Goal: Transaction & Acquisition: Purchase product/service

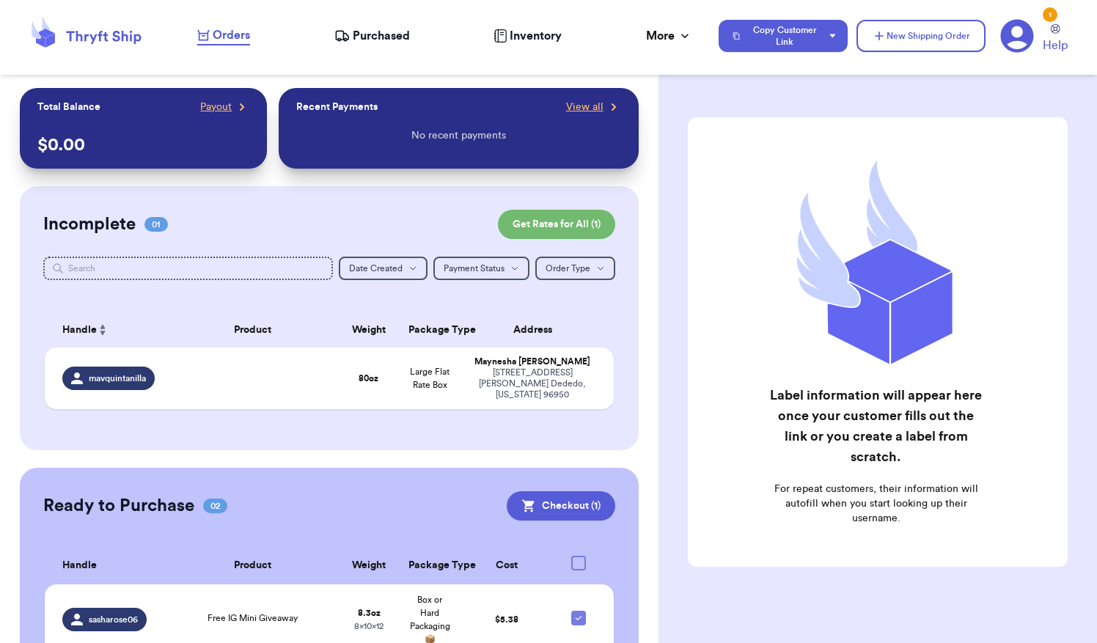
scroll to position [138, 0]
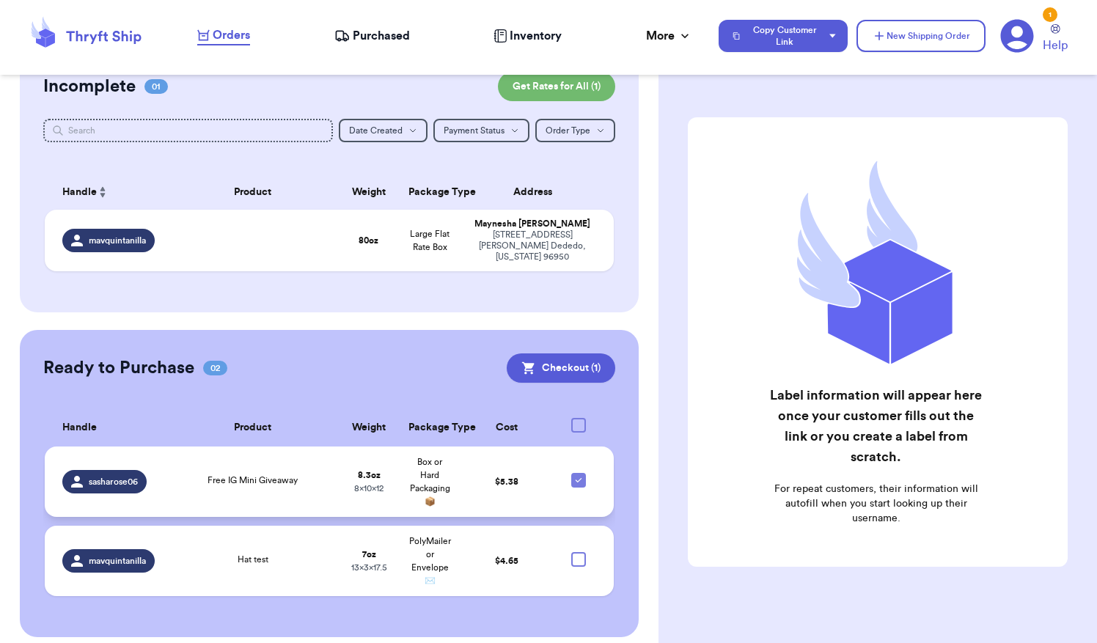
click at [127, 481] on div "sasharose06" at bounding box center [104, 481] width 84 height 23
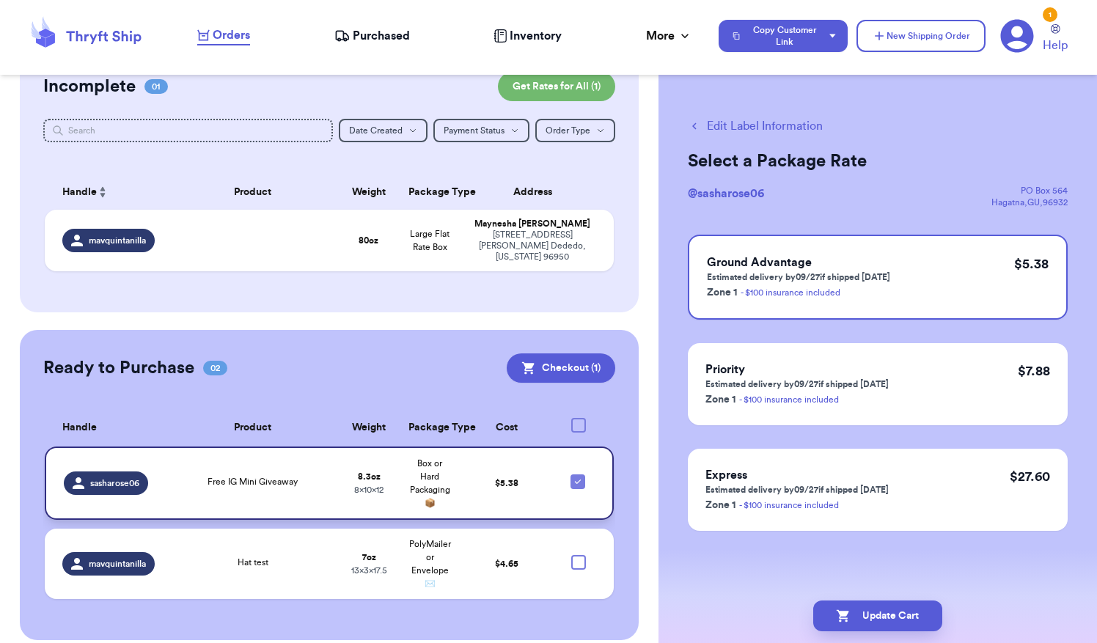
click at [195, 475] on div "Free IG Mini Giveaway" at bounding box center [253, 483] width 154 height 16
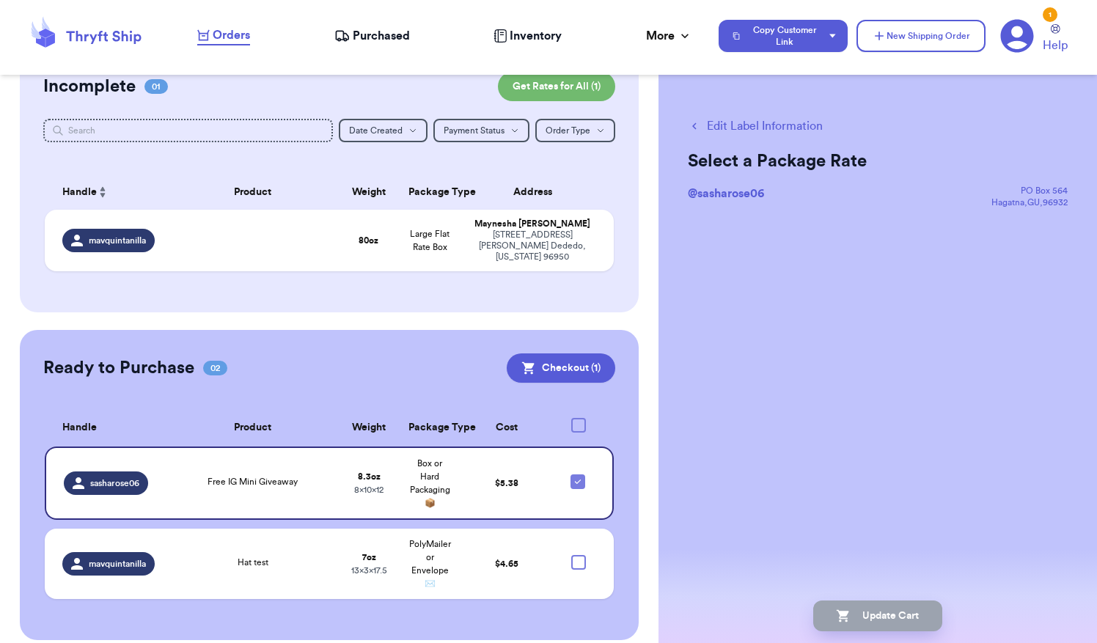
click at [761, 129] on button "Edit Label Information" at bounding box center [755, 126] width 135 height 18
checkbox input "false"
select select "GIFT"
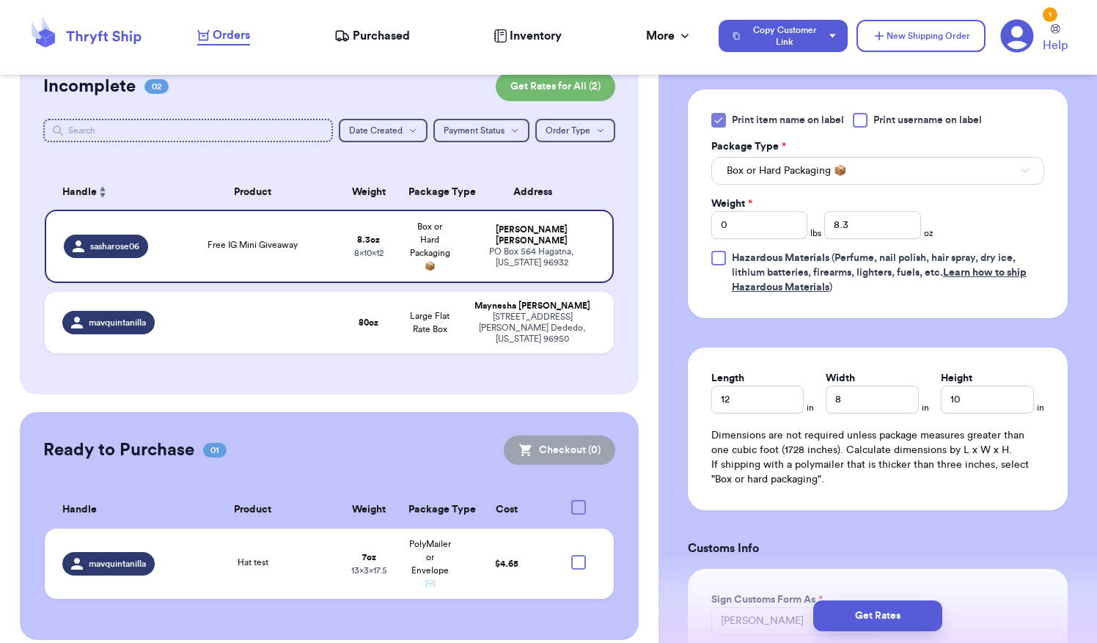
scroll to position [644, 0]
click at [739, 224] on input "0" at bounding box center [759, 227] width 96 height 28
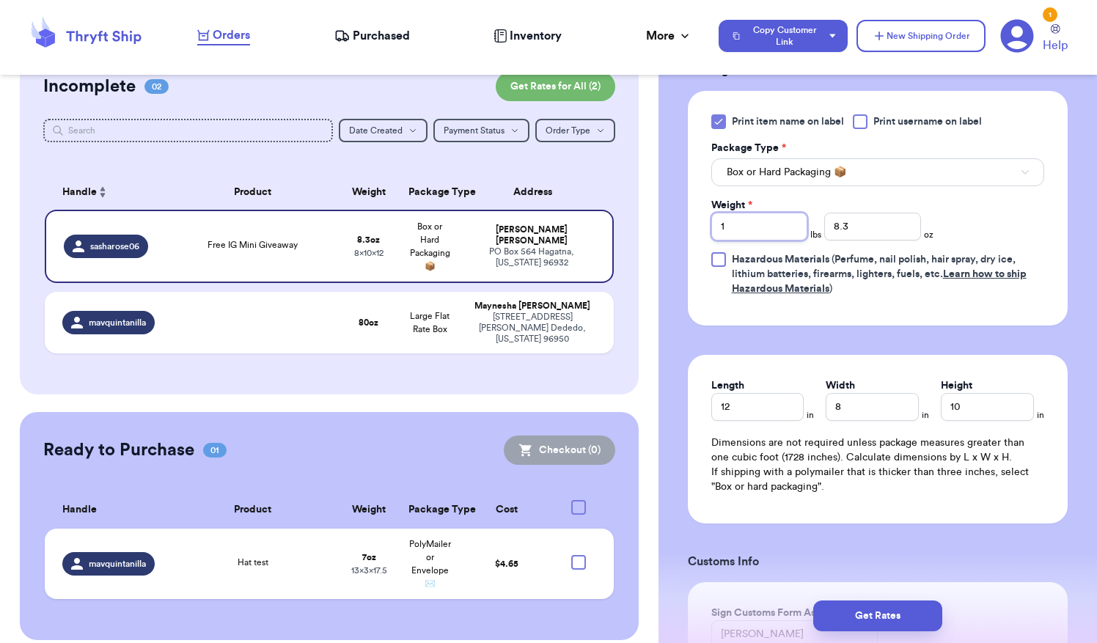
type input "1"
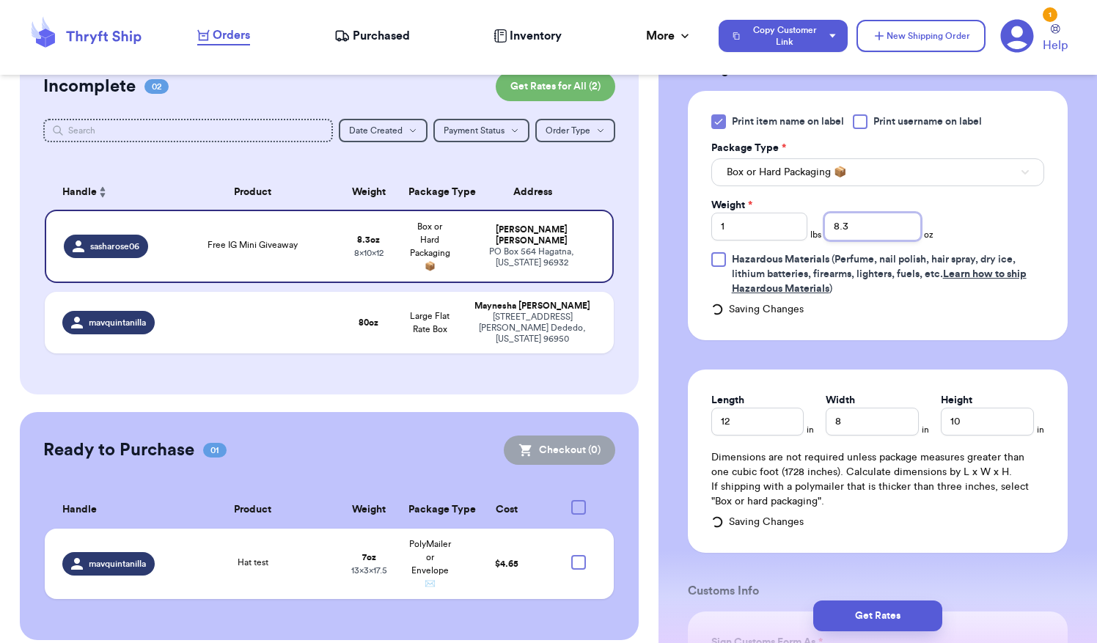
click at [846, 223] on input "8.3" at bounding box center [872, 227] width 96 height 28
type input "8"
type input "12.9"
click at [914, 333] on div "Print item name on label Print username on label Package Type * Box or Hard Pac…" at bounding box center [878, 215] width 380 height 249
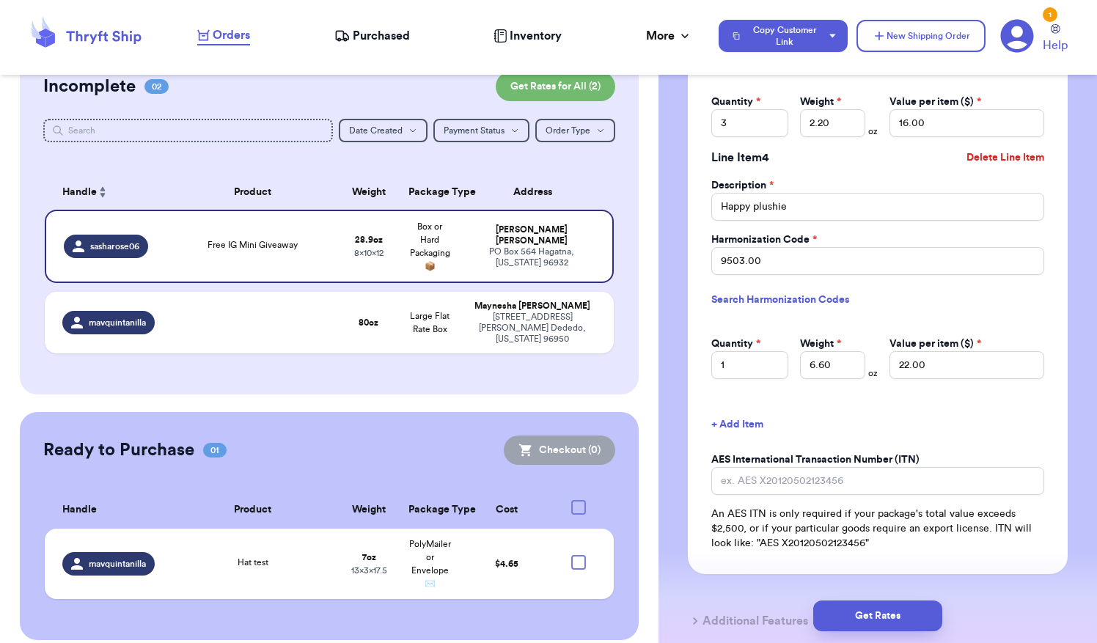
scroll to position [2115, 0]
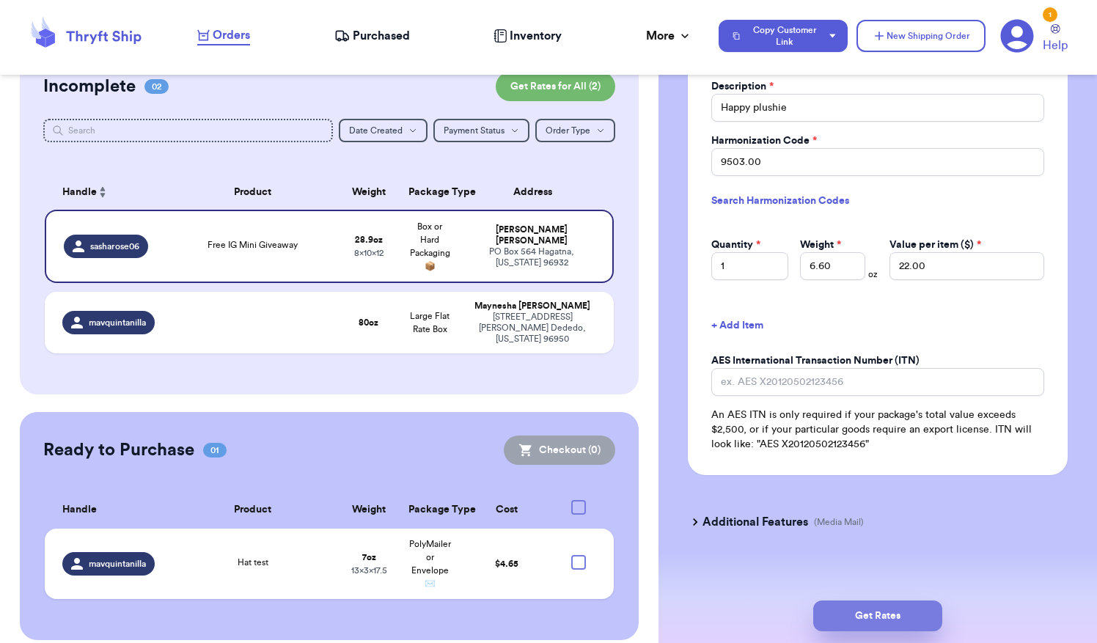
click at [885, 613] on button "Get Rates" at bounding box center [877, 616] width 129 height 31
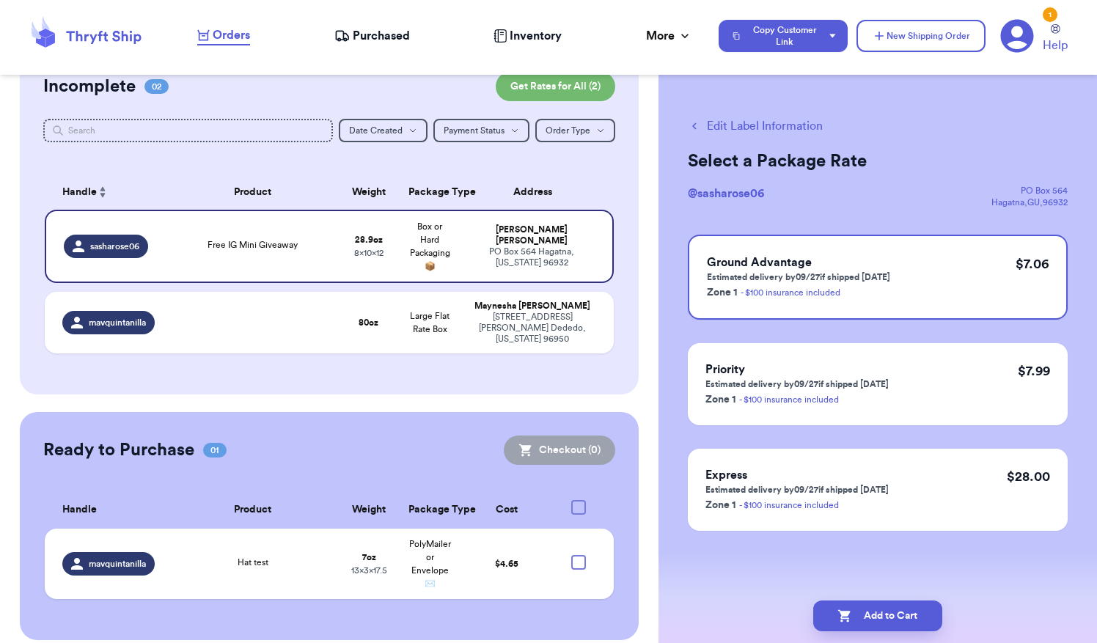
scroll to position [0, 0]
click at [860, 268] on h3 "Ground Advantage" at bounding box center [798, 263] width 183 height 18
click at [901, 383] on div "Priority Estimated delivery by 09/27 if shipped [DATE] Zone 1 - $100 insurance …" at bounding box center [878, 384] width 380 height 82
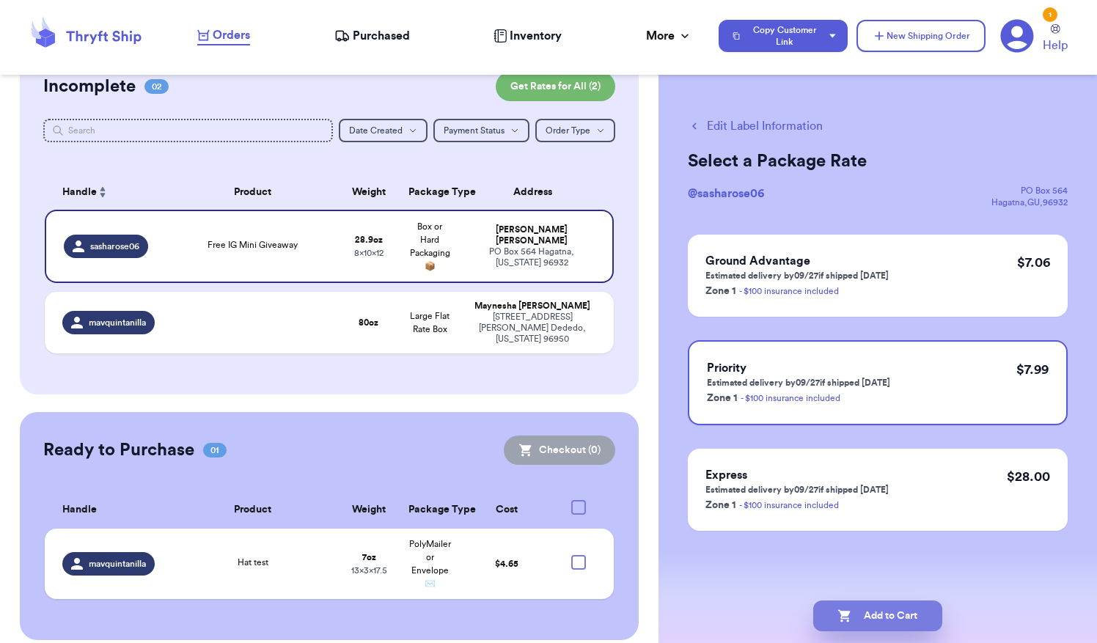
click at [903, 618] on button "Add to Cart" at bounding box center [877, 616] width 129 height 31
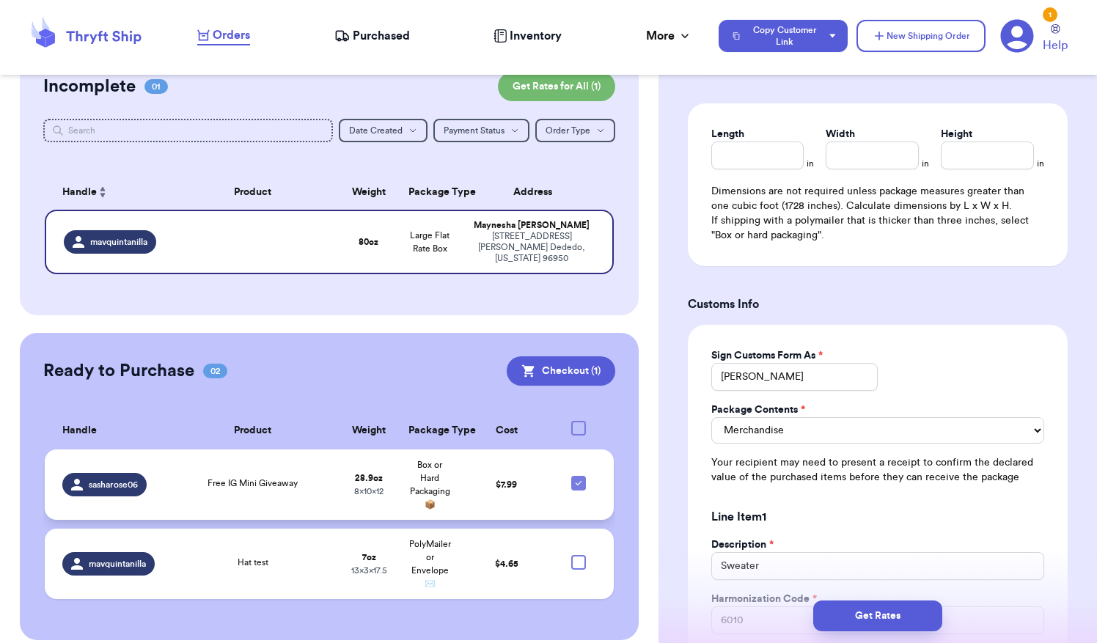
scroll to position [141, 0]
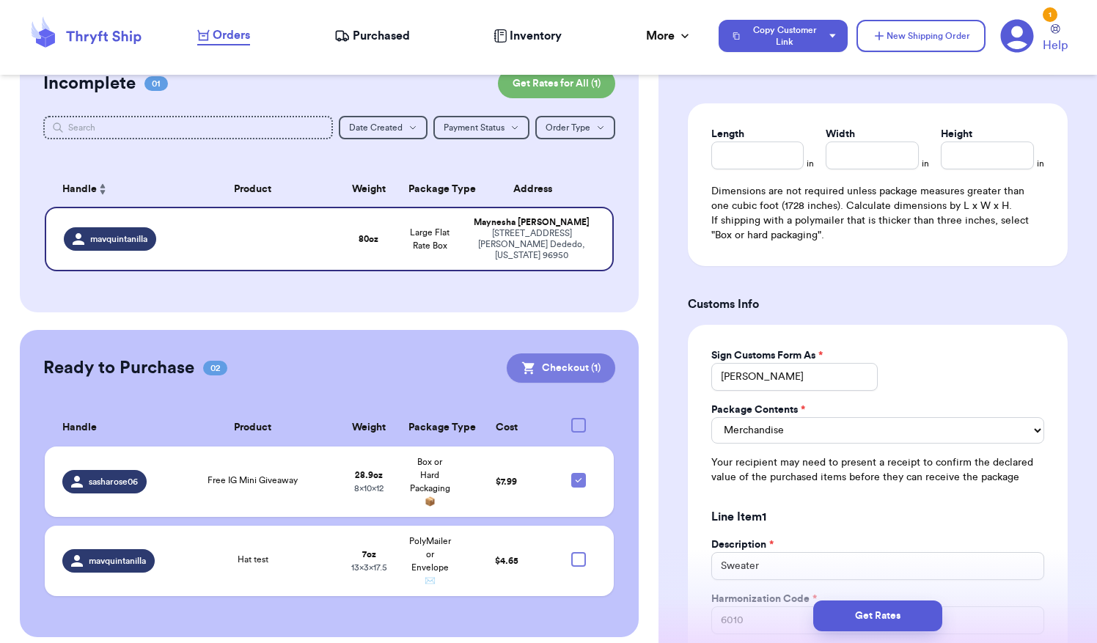
click at [560, 354] on button "Checkout ( 1 )" at bounding box center [561, 368] width 109 height 29
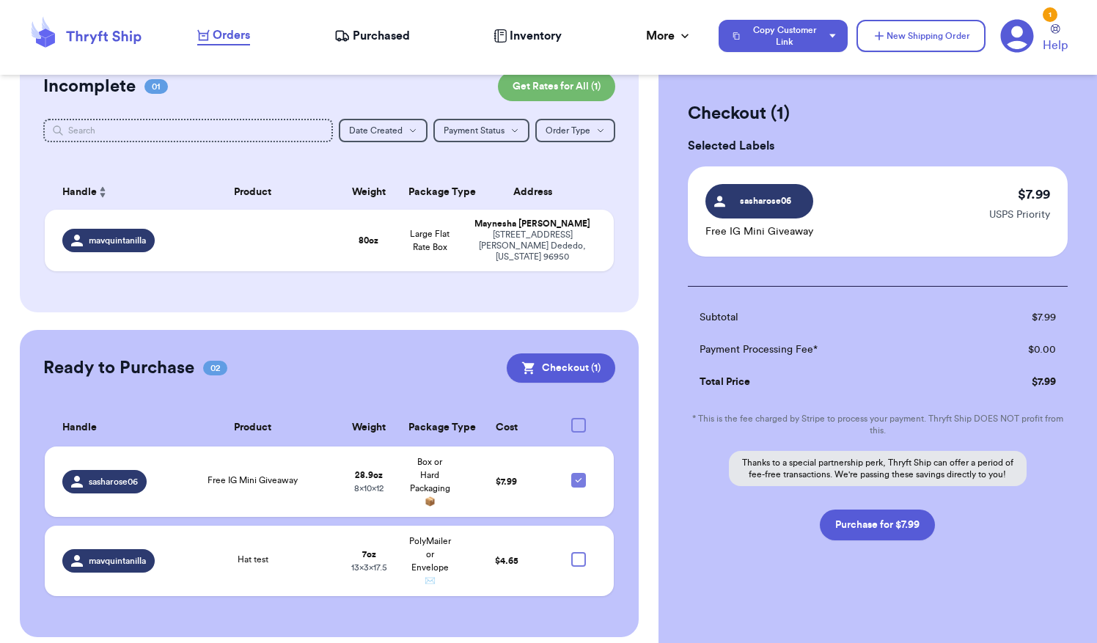
scroll to position [0, 0]
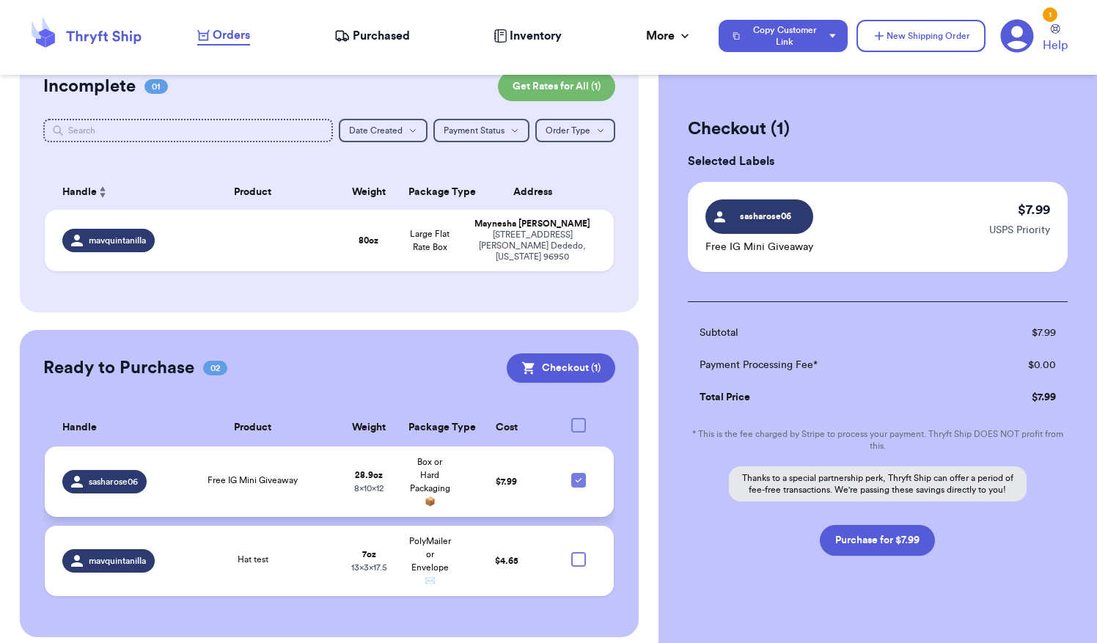
click at [116, 476] on span "sasharose06" at bounding box center [113, 482] width 49 height 12
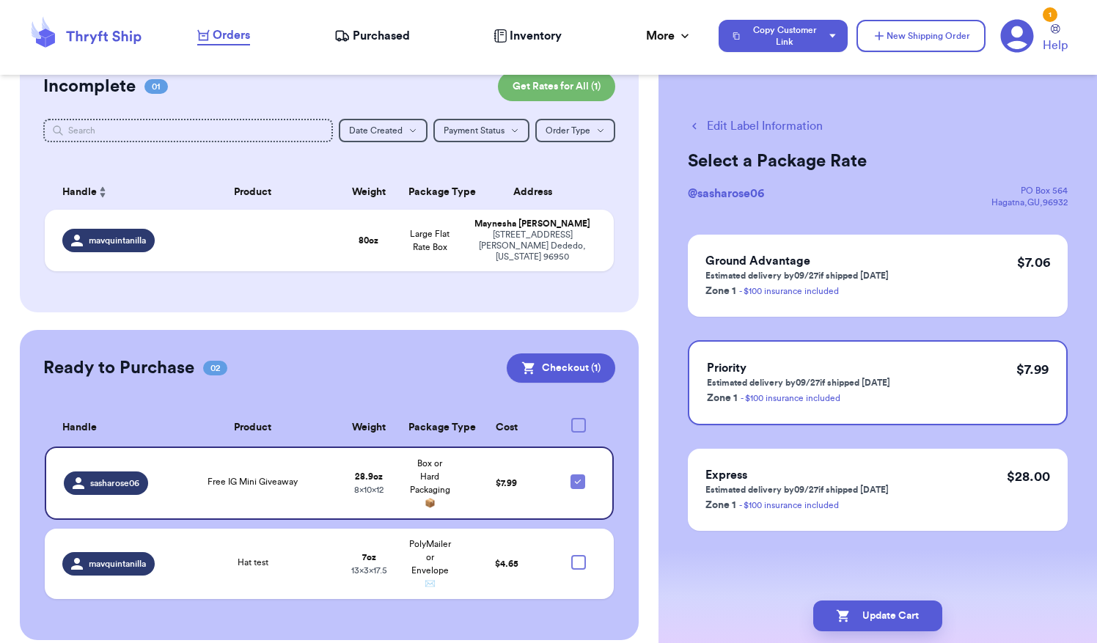
click at [771, 129] on button "Edit Label Information" at bounding box center [755, 126] width 135 height 18
checkbox input "false"
select select "GIFT"
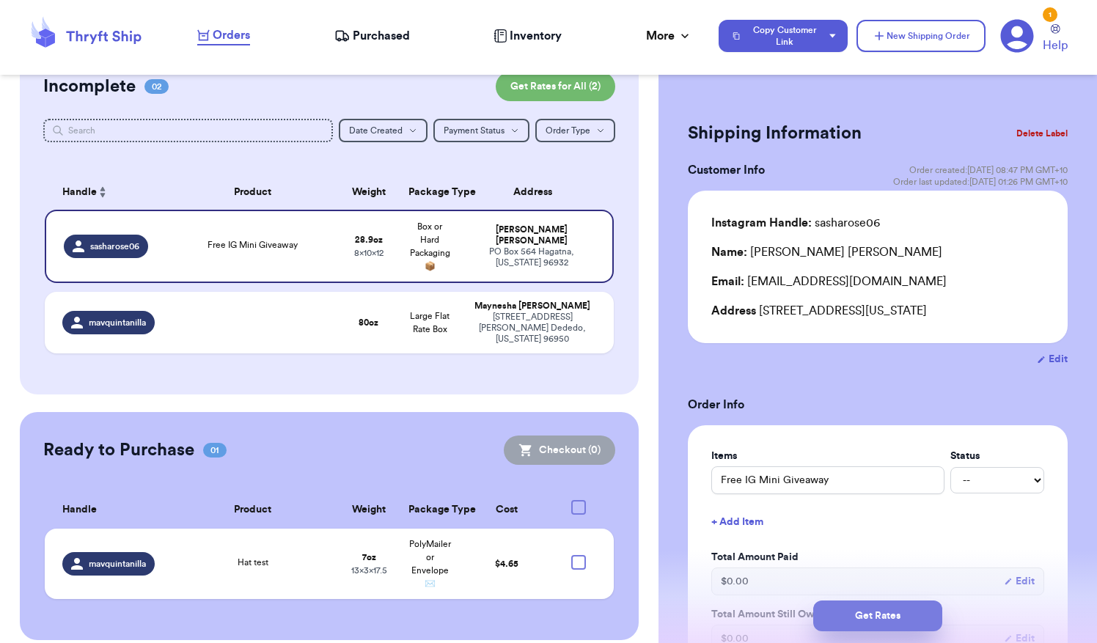
click at [866, 618] on button "Get Rates" at bounding box center [877, 616] width 129 height 31
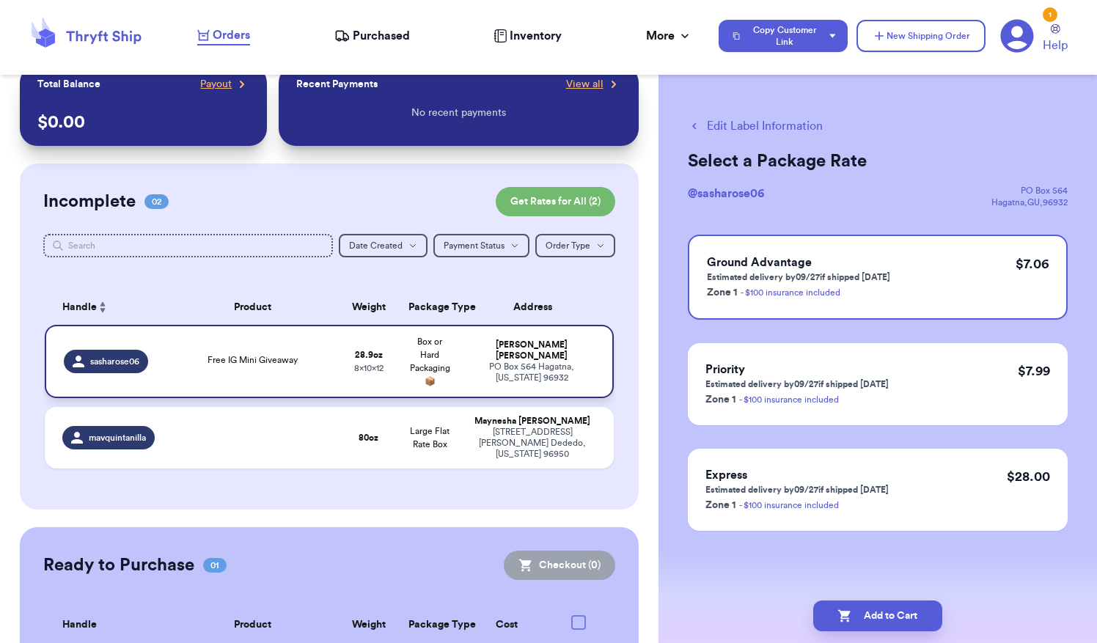
scroll to position [141, 0]
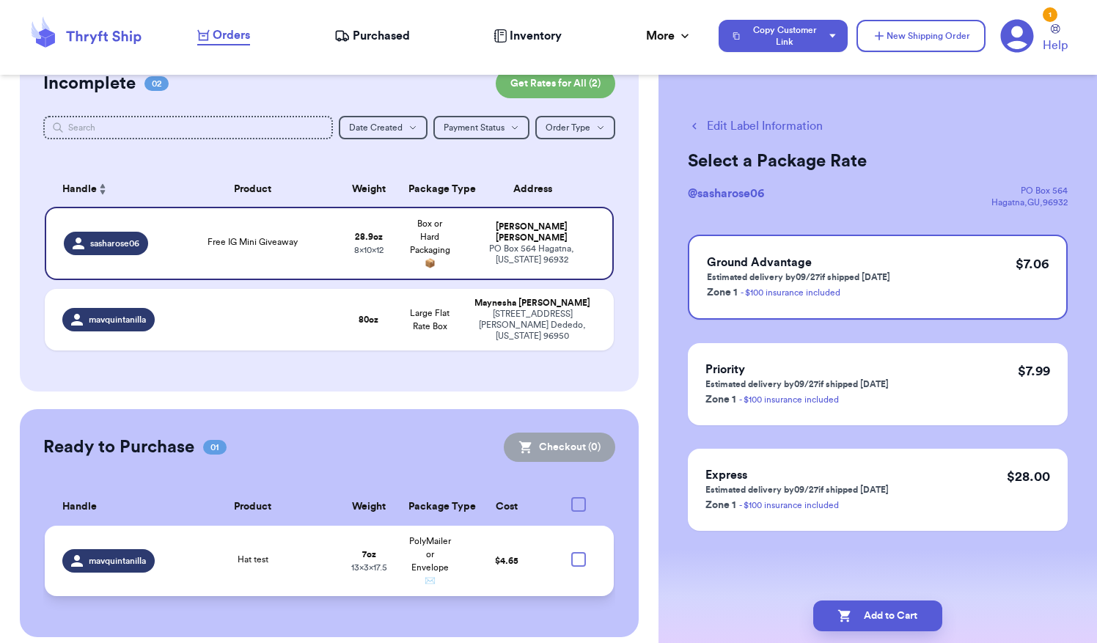
click at [102, 555] on span "mavquintanilla" at bounding box center [117, 561] width 57 height 12
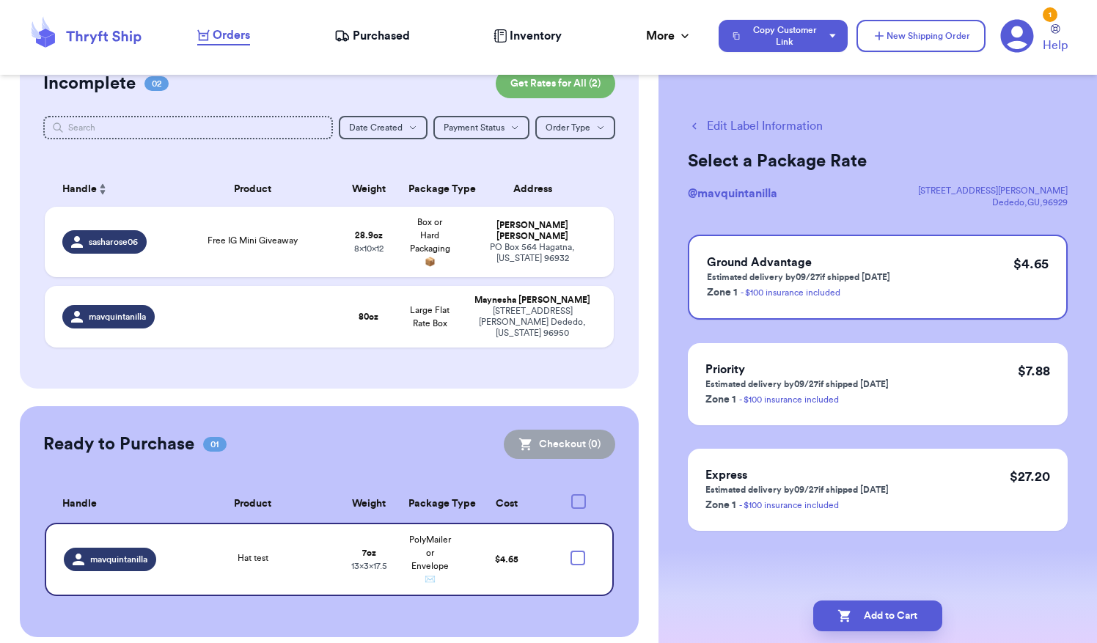
click at [738, 125] on button "Edit Label Information" at bounding box center [755, 126] width 135 height 18
select select "paid"
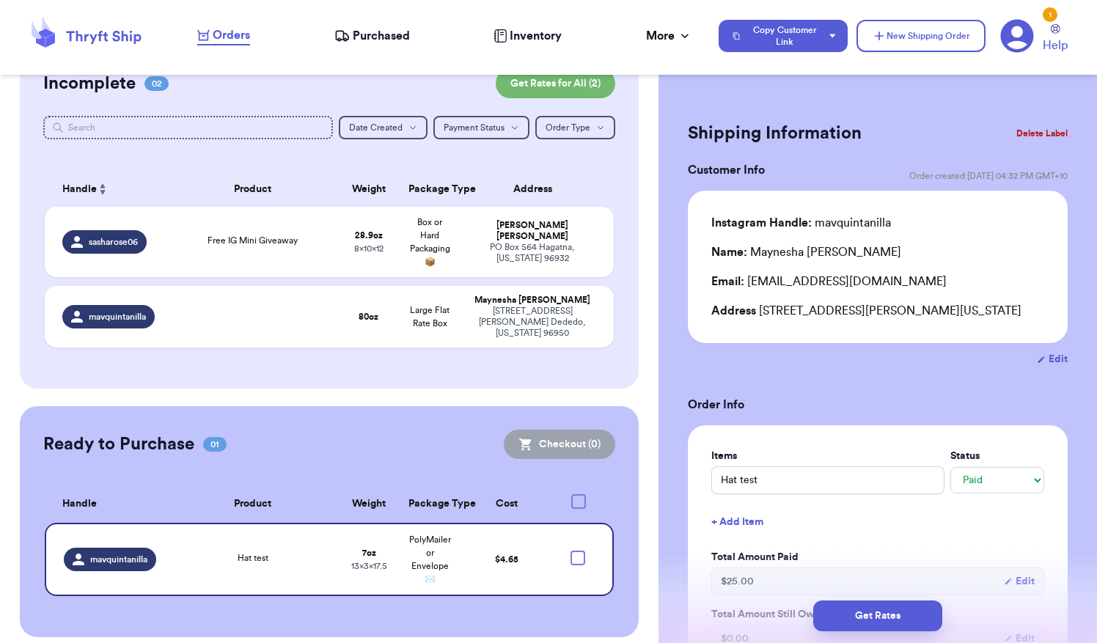
checkbox input "true"
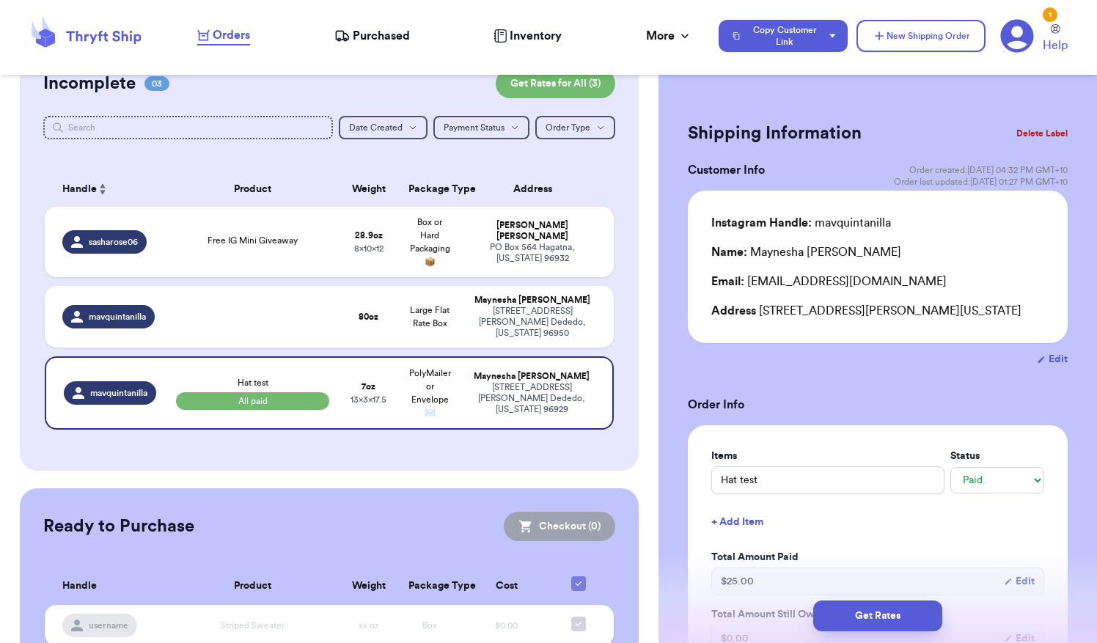
click at [1046, 367] on button "Edit" at bounding box center [1052, 359] width 31 height 15
select select "GU"
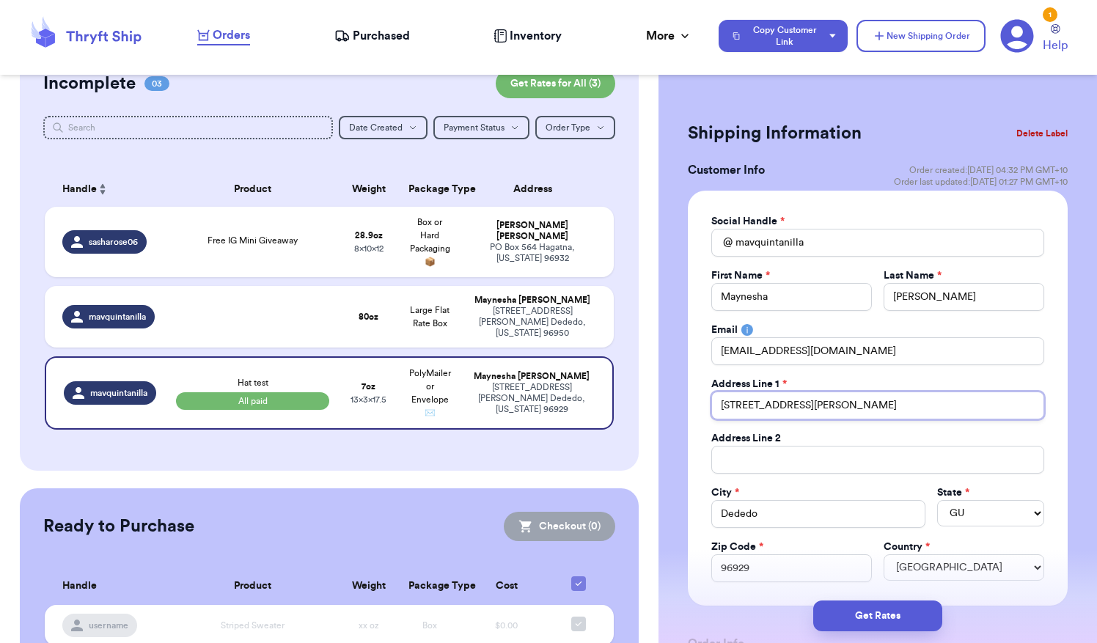
click at [841, 406] on input "[STREET_ADDRESS][PERSON_NAME]" at bounding box center [877, 406] width 333 height 28
type input "PO Box 504773"
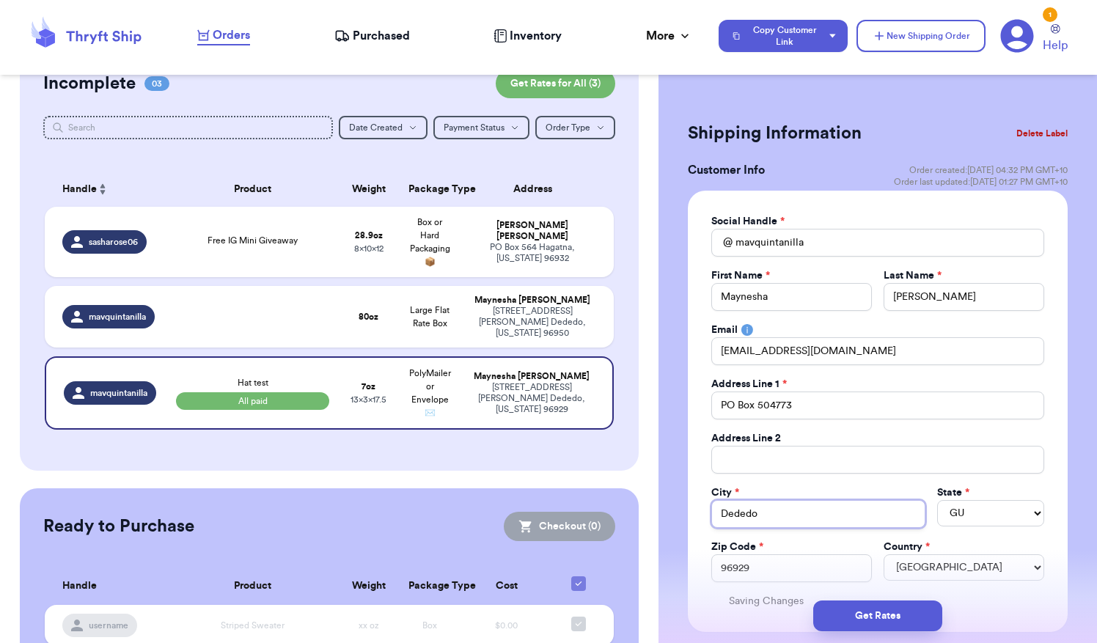
click at [802, 519] on input "Dededo" at bounding box center [818, 514] width 214 height 28
type input "D"
type input "Saipan"
click at [950, 516] on select "AL AK AZ AR CA CO CT DE DC [GEOGRAPHIC_DATA] [GEOGRAPHIC_DATA] HI ID IL IN IA […" at bounding box center [990, 513] width 107 height 26
select select "MP"
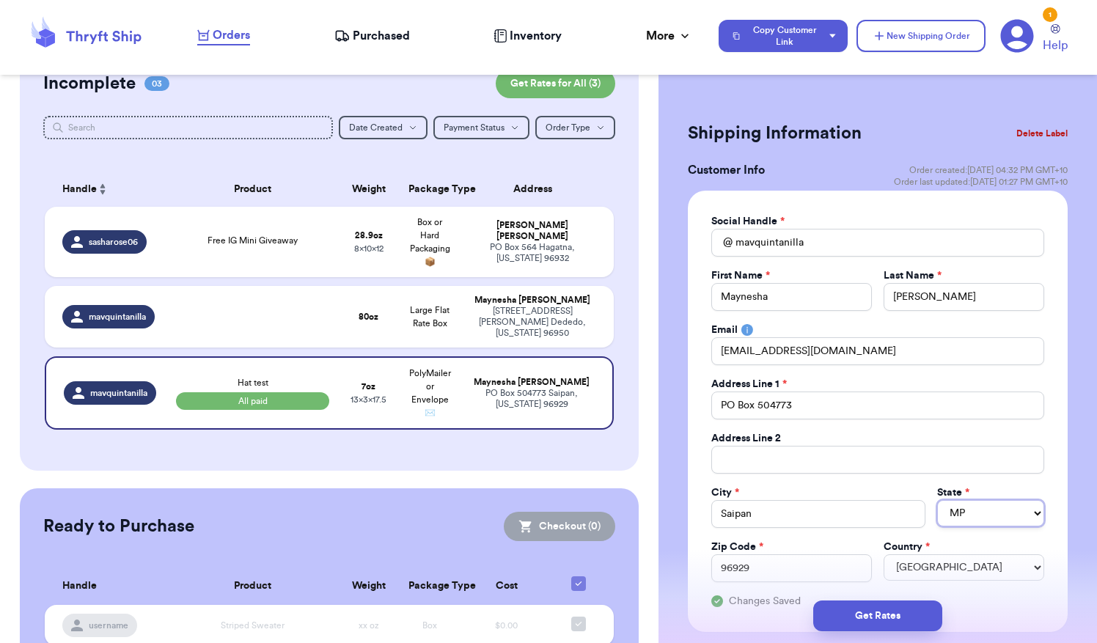
click at [937, 500] on select "AL AK AZ AR CA CO CT DE DC [GEOGRAPHIC_DATA] [GEOGRAPHIC_DATA] HI ID IL IN IA […" at bounding box center [990, 513] width 107 height 26
click at [766, 560] on input "96929" at bounding box center [791, 569] width 161 height 28
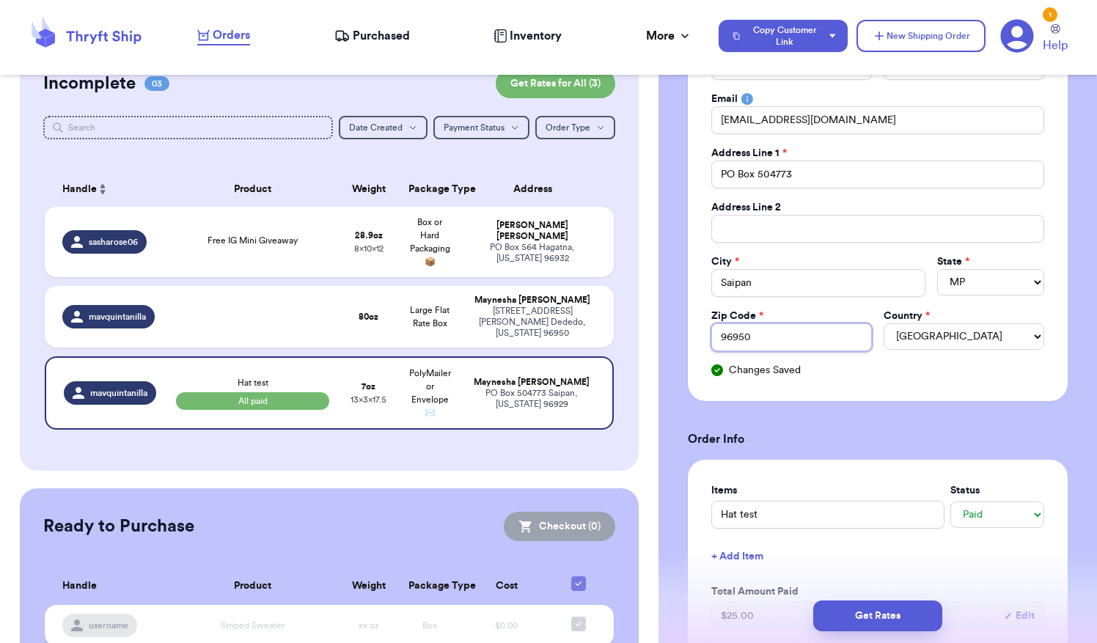
scroll to position [234, 0]
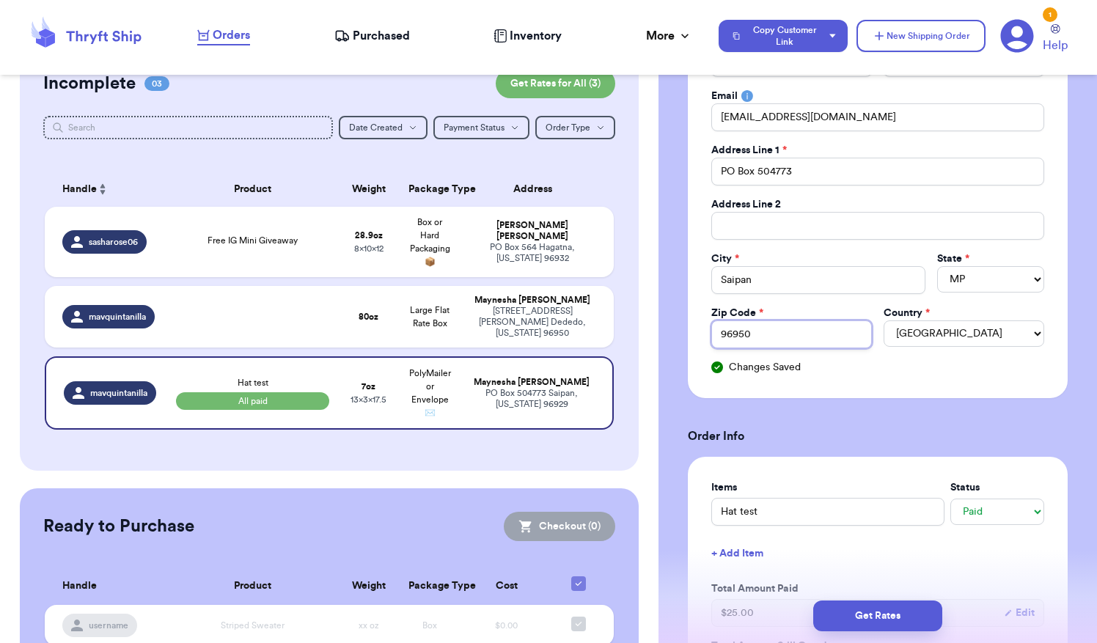
type input "96950"
click at [1079, 408] on div "Shipping Information Delete Label Customer Info Order created: [DATE] 04:32 PM …" at bounding box center [878, 610] width 439 height 1512
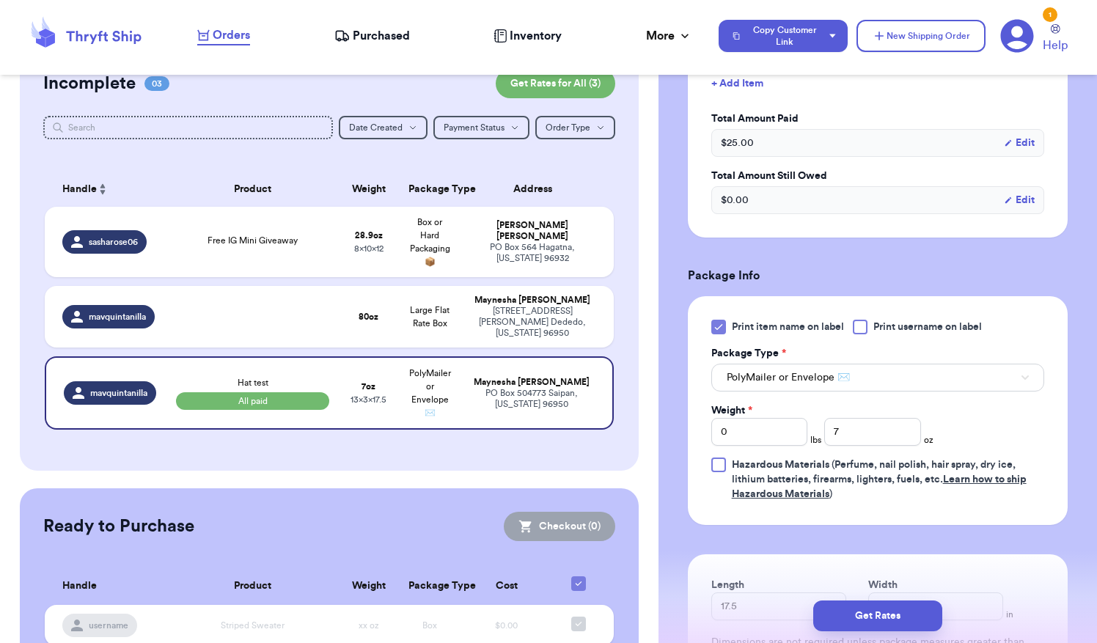
scroll to position [703, 0]
click at [311, 239] on div "Free IG Mini Giveaway" at bounding box center [253, 242] width 154 height 16
type input "Free IG Mini Giveaway"
select select "unknown"
type input "1"
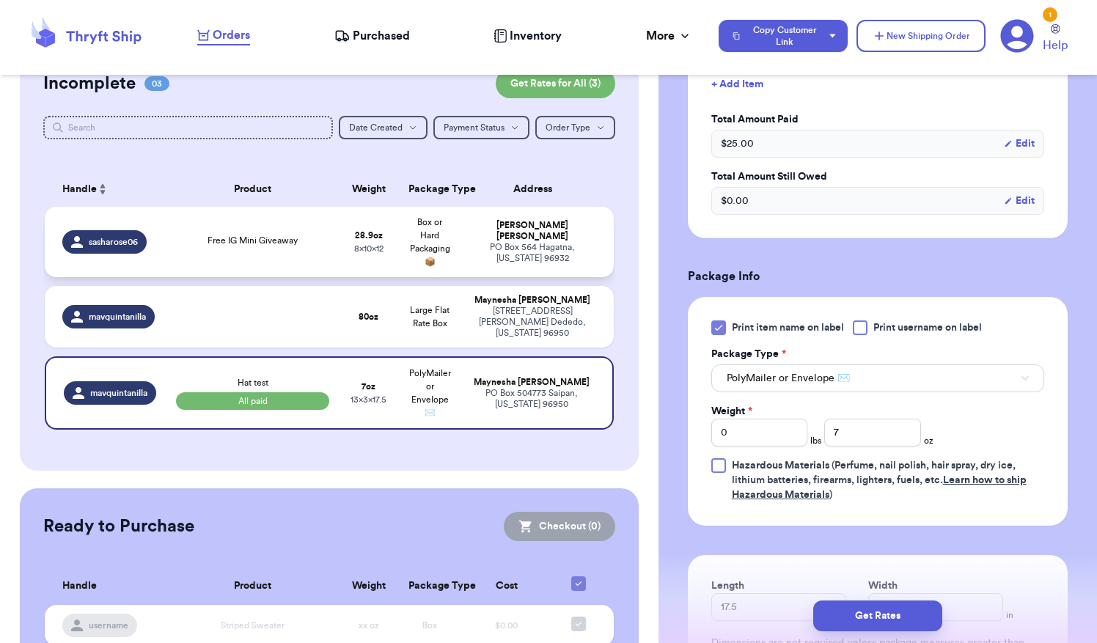
type input "12.899999999999999"
type input "12"
type input "8"
type input "0"
select select "GIFT"
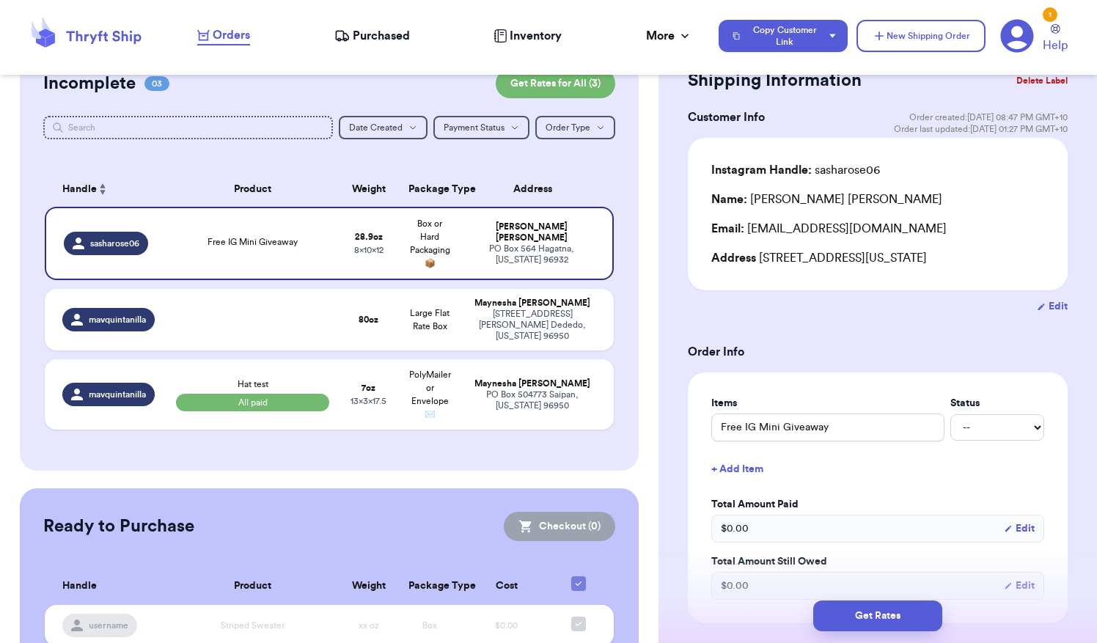
scroll to position [56, 0]
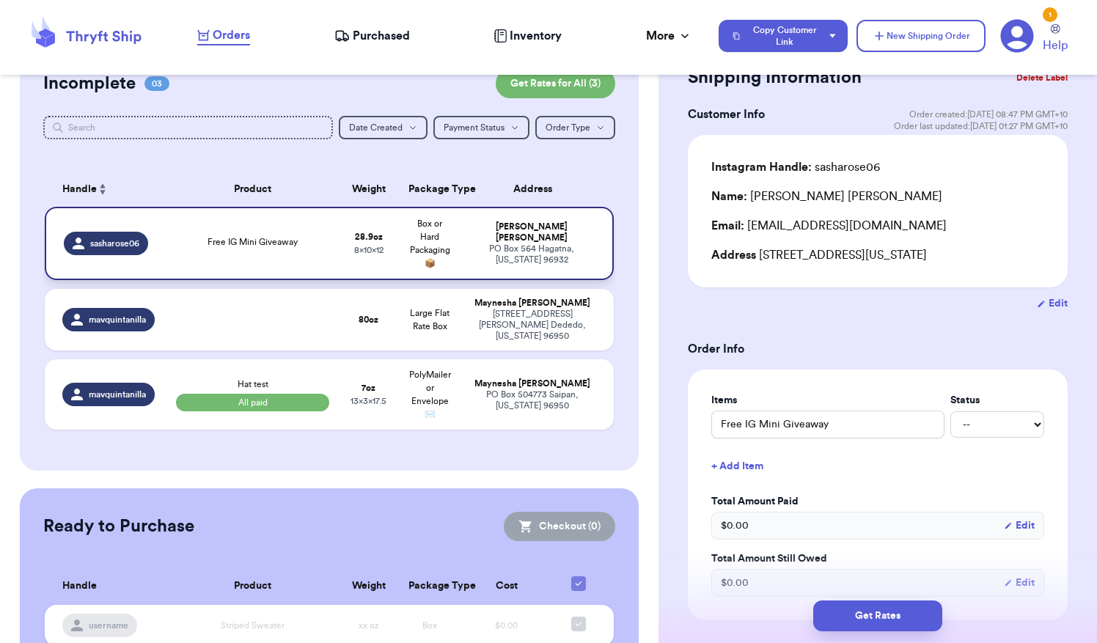
click at [555, 254] on div "[STREET_ADDRESS][US_STATE]" at bounding box center [531, 255] width 125 height 22
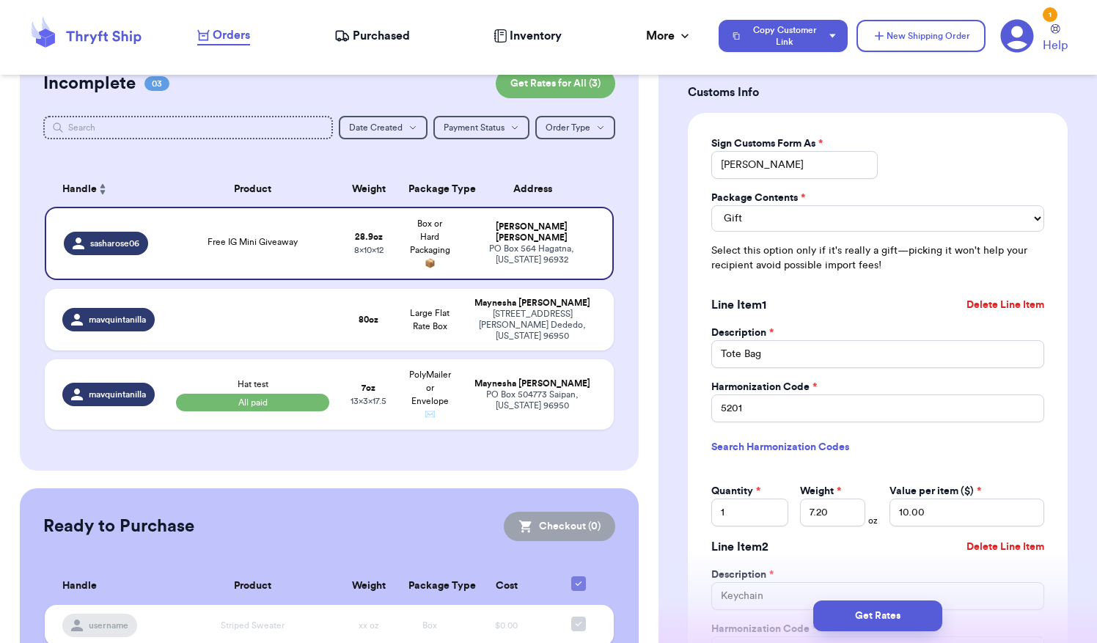
scroll to position [1105, 0]
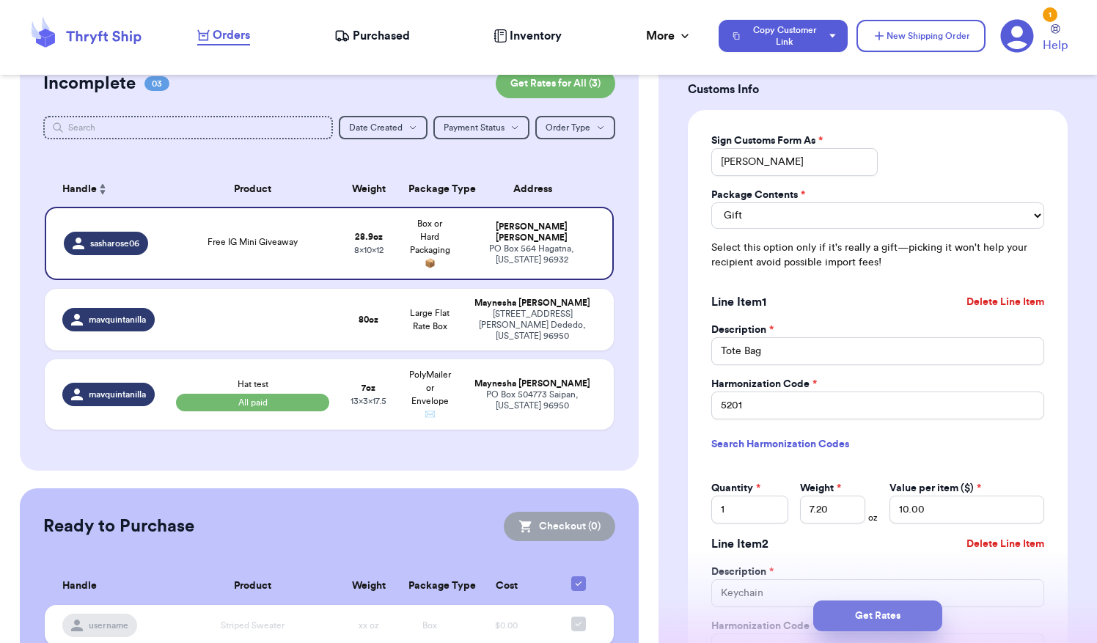
click at [888, 621] on button "Get Rates" at bounding box center [877, 616] width 129 height 31
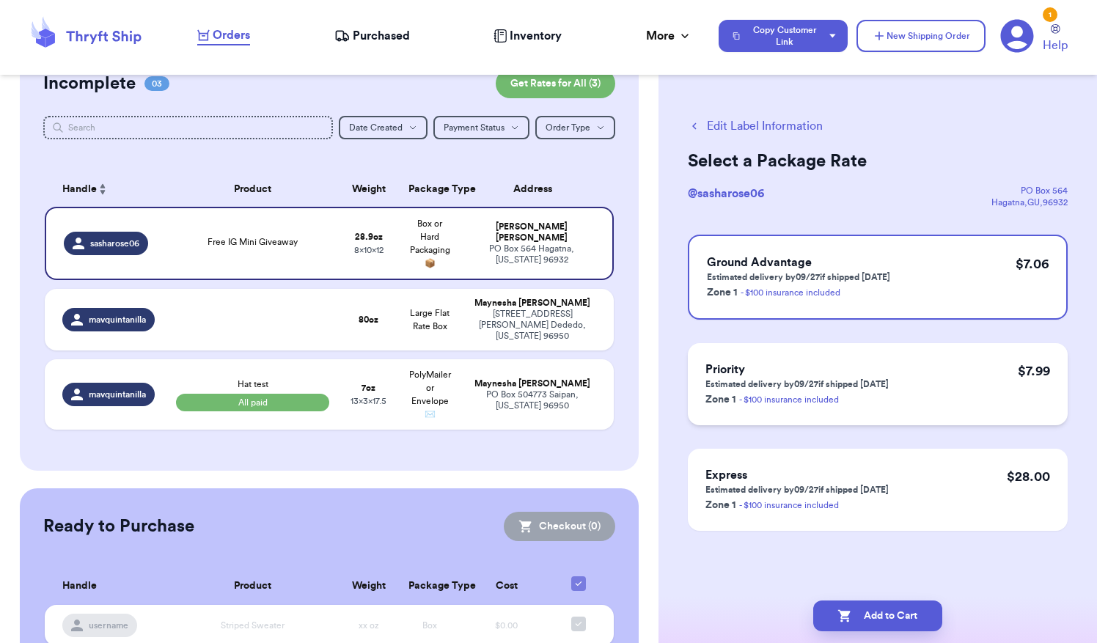
click at [959, 386] on div "Priority Estimated delivery by 09/27 if shipped [DATE] Zone 1 - $100 insurance …" at bounding box center [878, 384] width 380 height 82
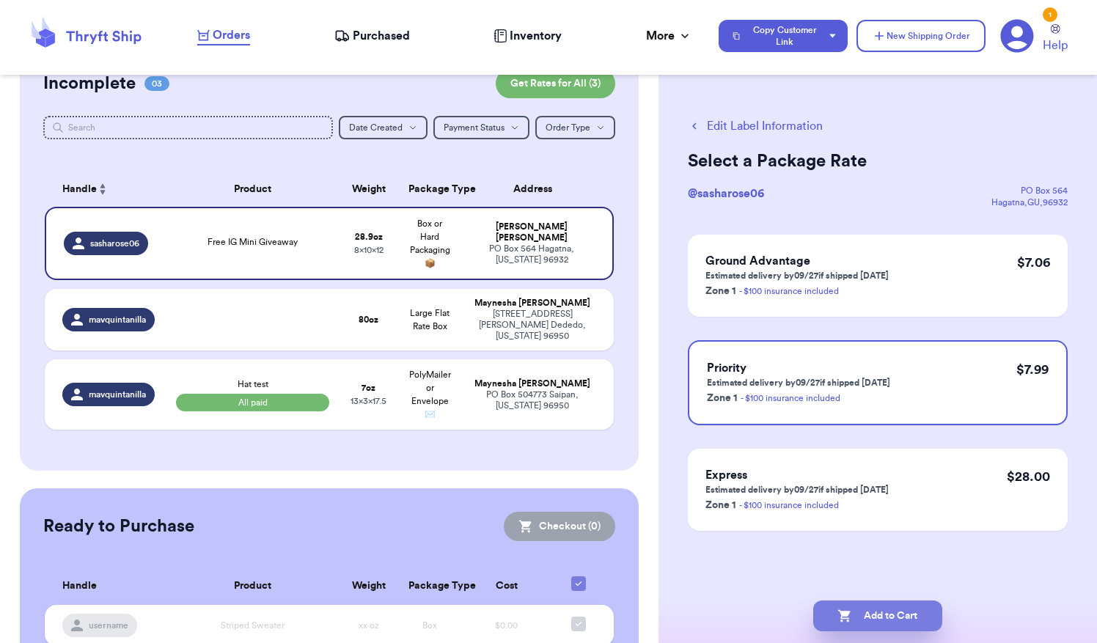
click at [882, 621] on button "Add to Cart" at bounding box center [877, 616] width 129 height 31
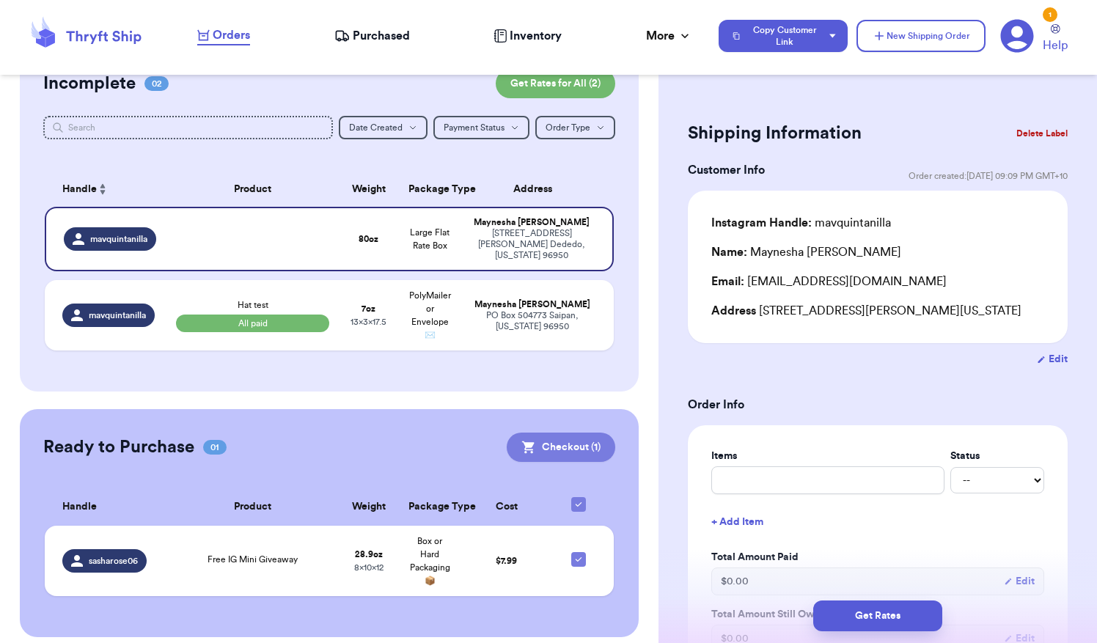
click at [566, 433] on button "Checkout ( 1 )" at bounding box center [561, 447] width 109 height 29
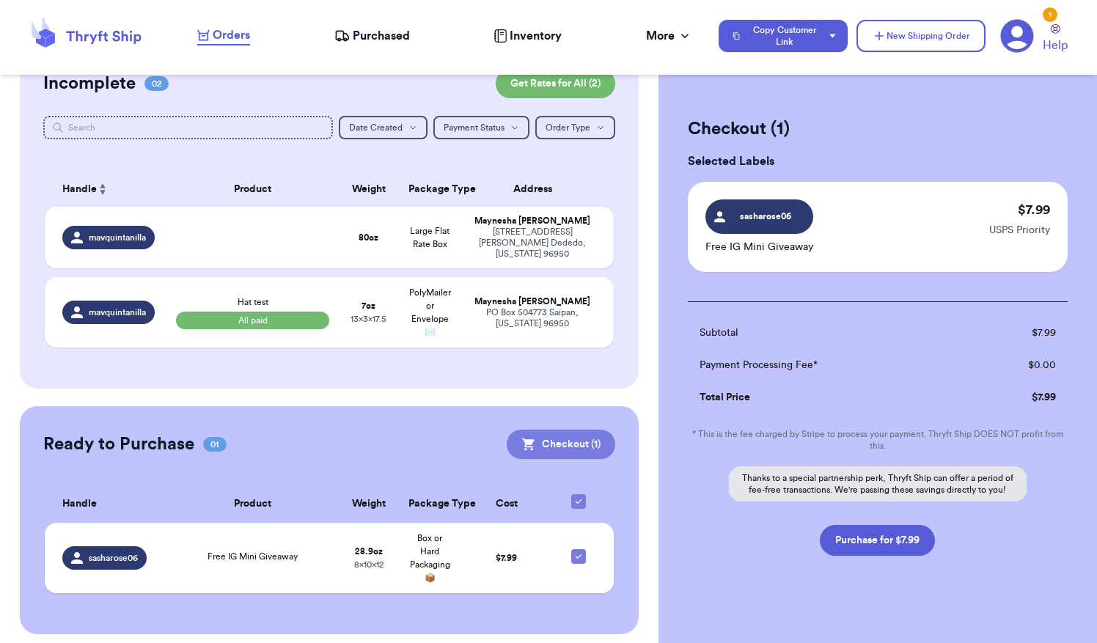
scroll to position [138, 0]
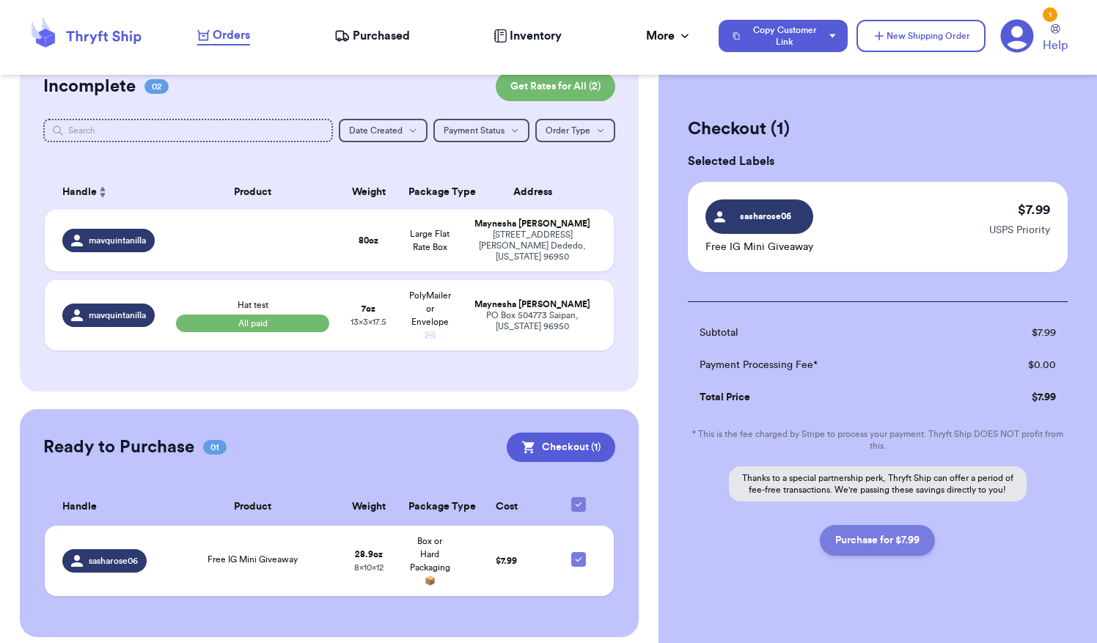
click at [866, 546] on button "Purchase for $7.99" at bounding box center [877, 540] width 115 height 31
checkbox input "false"
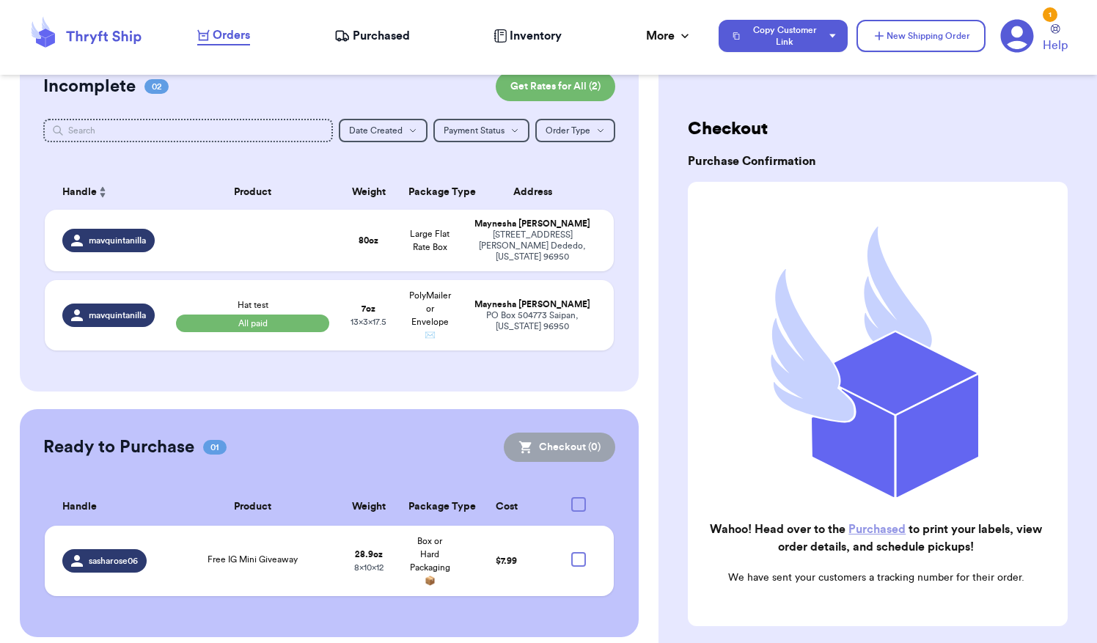
checkbox input "true"
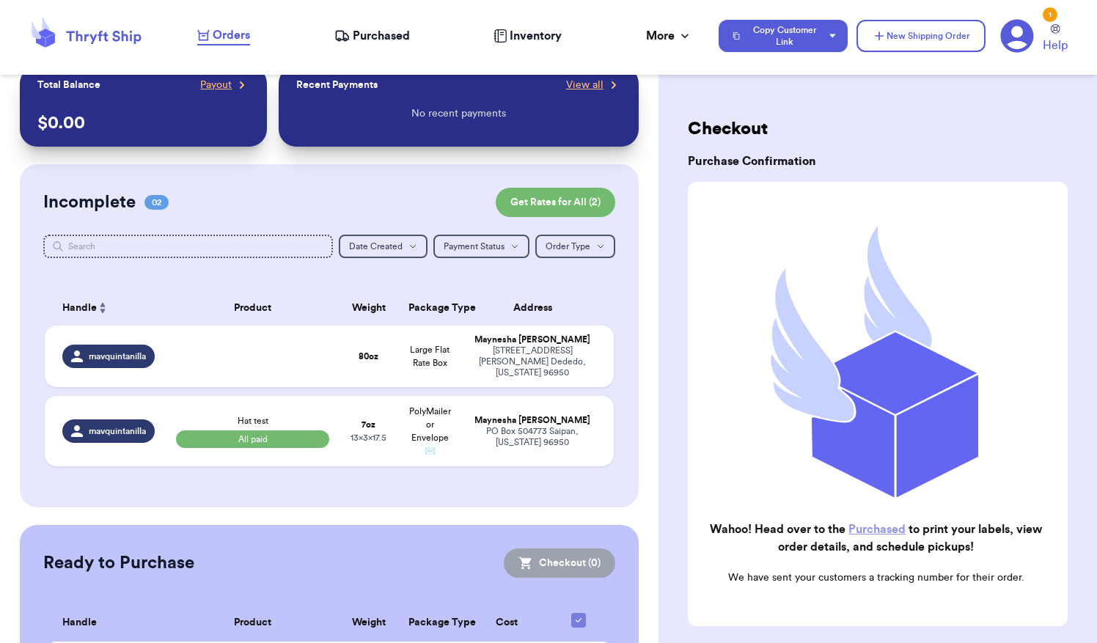
scroll to position [0, 0]
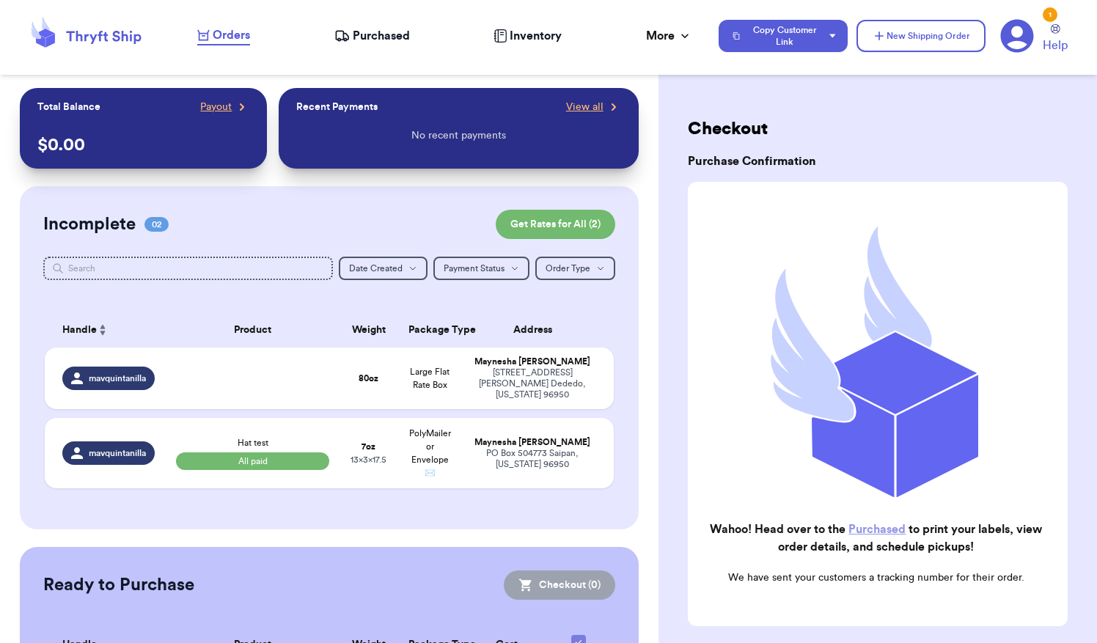
click at [370, 32] on span "Purchased" at bounding box center [381, 36] width 57 height 18
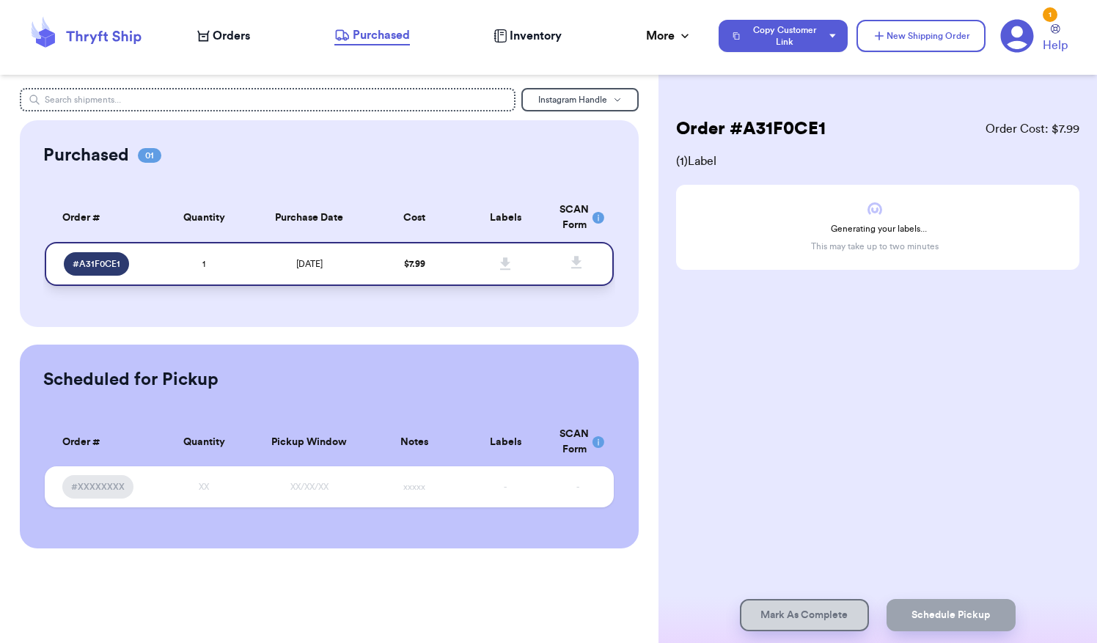
click at [81, 263] on span "# A31F0CE1" at bounding box center [97, 264] width 48 height 12
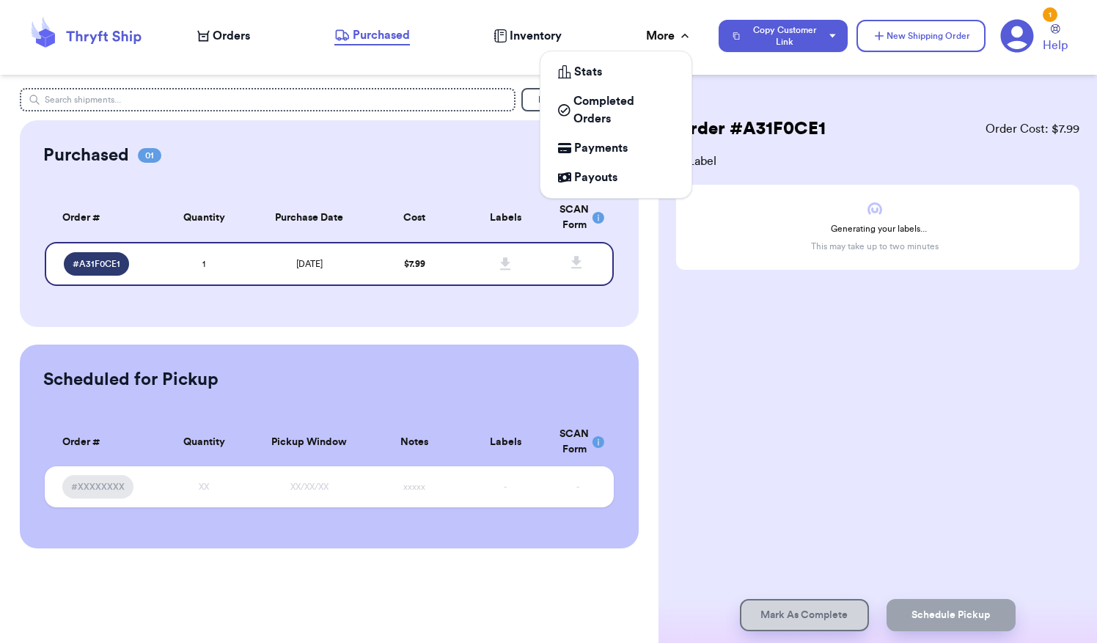
click at [688, 43] on div "More" at bounding box center [669, 36] width 46 height 18
click at [585, 103] on span "Completed Orders" at bounding box center [624, 109] width 100 height 35
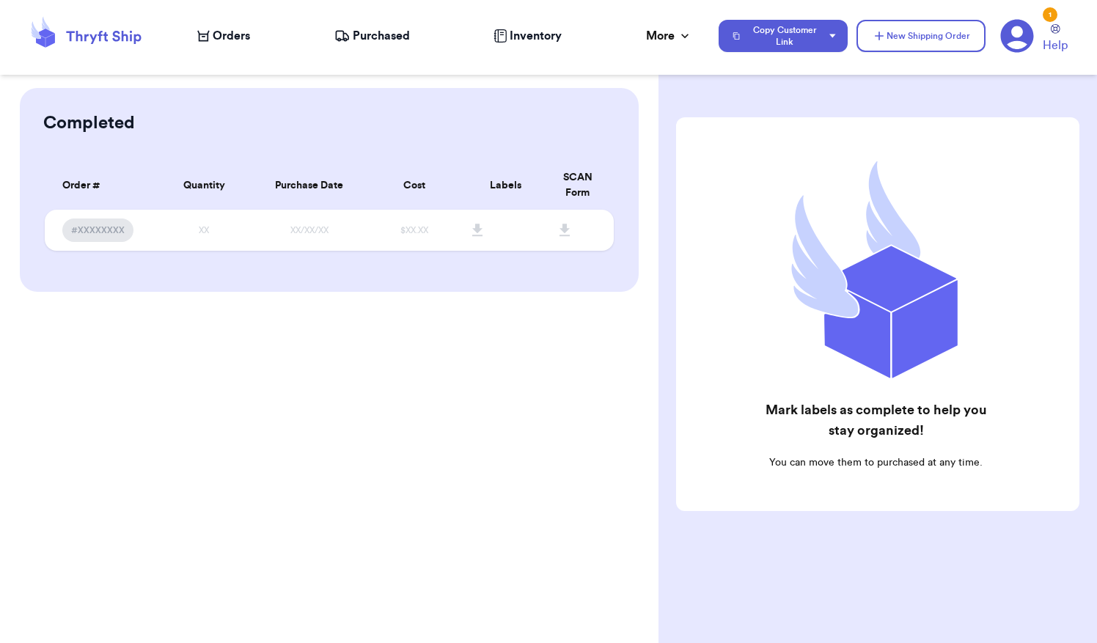
click at [230, 43] on span "Orders" at bounding box center [231, 36] width 37 height 18
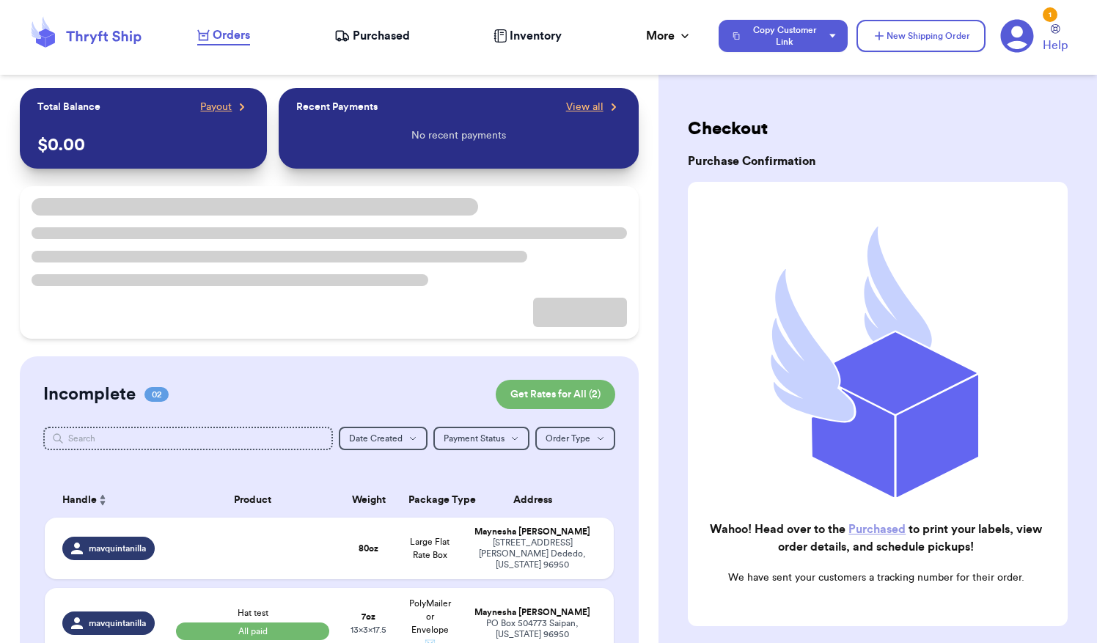
click at [389, 44] on span "Purchased" at bounding box center [381, 36] width 57 height 18
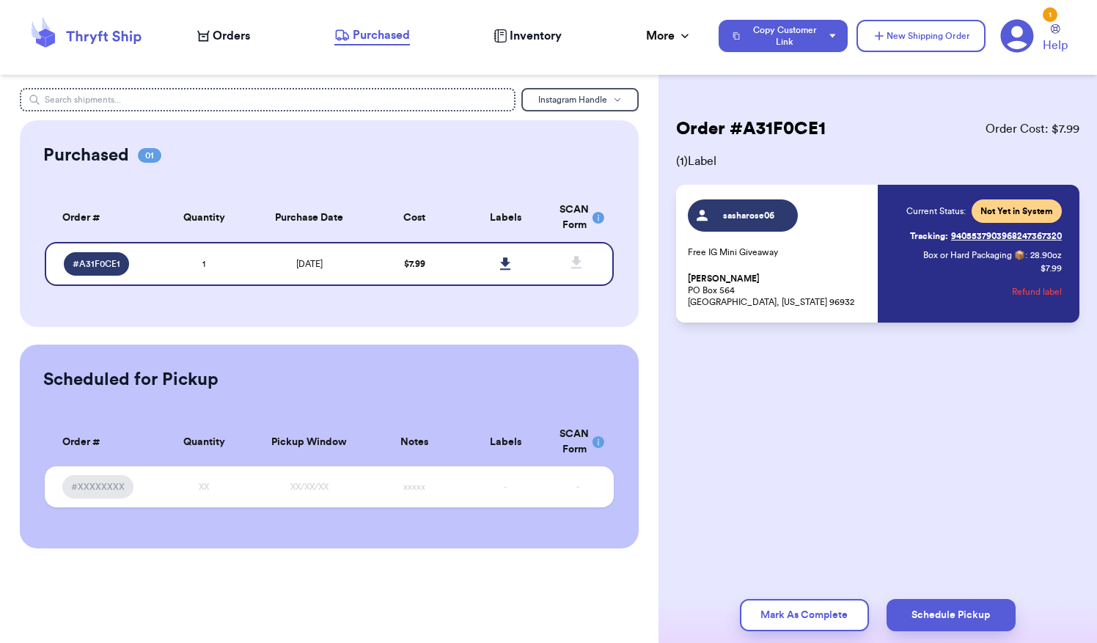
click at [776, 154] on span "( 1 ) Label" at bounding box center [877, 162] width 403 height 18
click at [796, 271] on div "sasharose06 Free IG Mini Giveaway [PERSON_NAME] [STREET_ADDRESS][US_STATE]" at bounding box center [778, 254] width 181 height 109
click at [442, 266] on td "$ 7.99" at bounding box center [414, 264] width 91 height 44
click at [500, 261] on icon at bounding box center [505, 263] width 11 height 13
click at [581, 265] on icon at bounding box center [577, 263] width 18 height 18
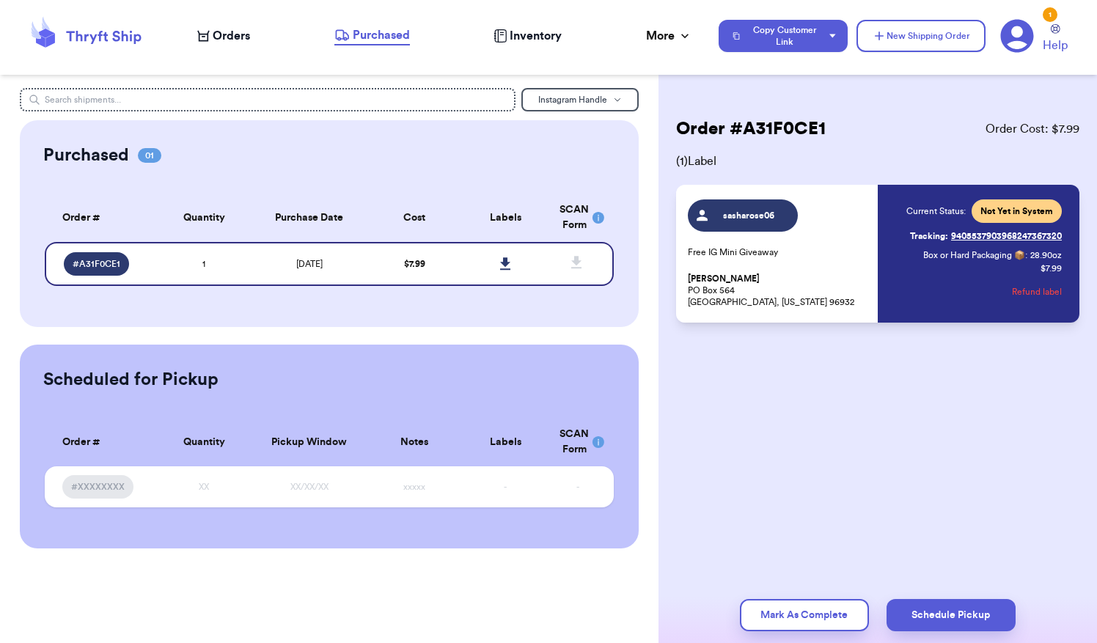
click at [596, 220] on rect at bounding box center [599, 218] width 12 height 12
drag, startPoint x: 819, startPoint y: 267, endPoint x: 725, endPoint y: 263, distance: 93.3
click at [725, 263] on div "sasharose06 Free IG Mini Giveaway [PERSON_NAME] [STREET_ADDRESS][US_STATE]" at bounding box center [778, 254] width 181 height 109
drag, startPoint x: 725, startPoint y: 263, endPoint x: 973, endPoint y: 236, distance: 248.6
click at [973, 236] on link "Tracking: 9405537903968247367320" at bounding box center [986, 235] width 152 height 23
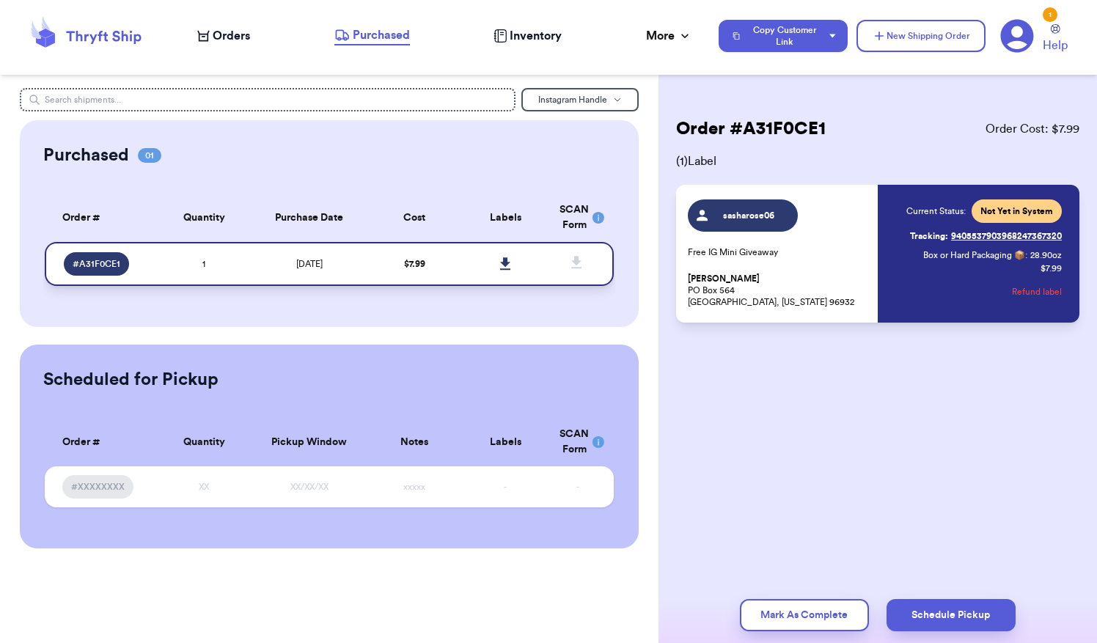
click at [88, 256] on div "# A31F0CE1" at bounding box center [96, 263] width 65 height 23
click at [722, 226] on span "sasharose06" at bounding box center [743, 216] width 110 height 32
click at [838, 314] on div "sasharose06 Free IG Mini Giveaway [PERSON_NAME] [STREET_ADDRESS][US_STATE] Curr…" at bounding box center [877, 254] width 403 height 138
click at [513, 263] on link at bounding box center [505, 264] width 32 height 32
click at [762, 296] on p "[PERSON_NAME] [STREET_ADDRESS][US_STATE]" at bounding box center [778, 290] width 181 height 35
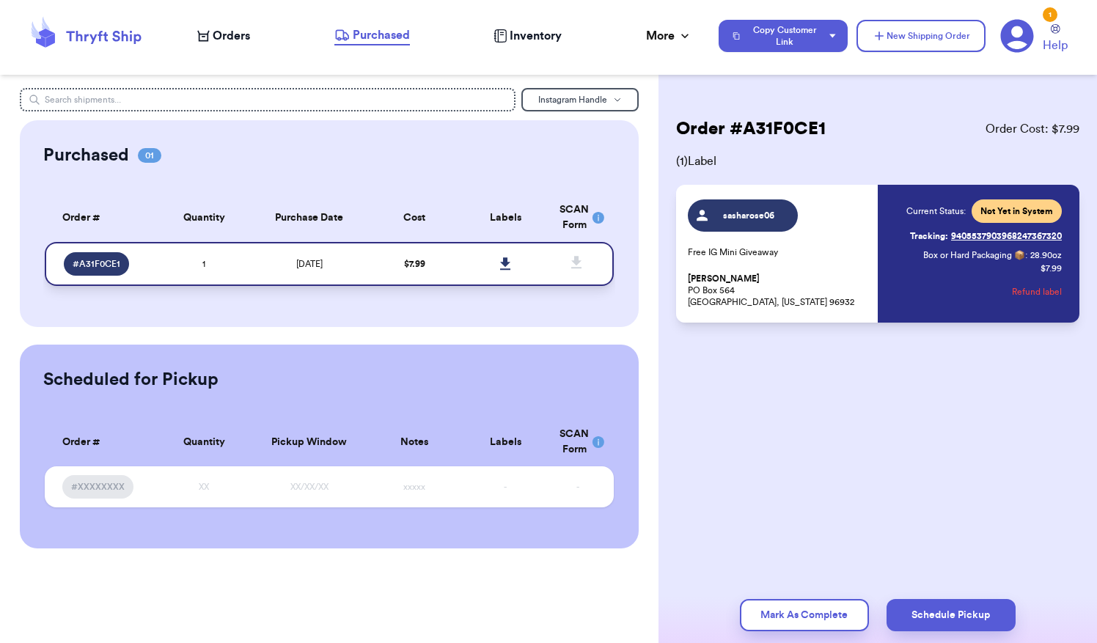
click at [90, 260] on span "# A31F0CE1" at bounding box center [97, 264] width 48 height 12
click at [417, 265] on span "$ 7.99" at bounding box center [414, 264] width 21 height 9
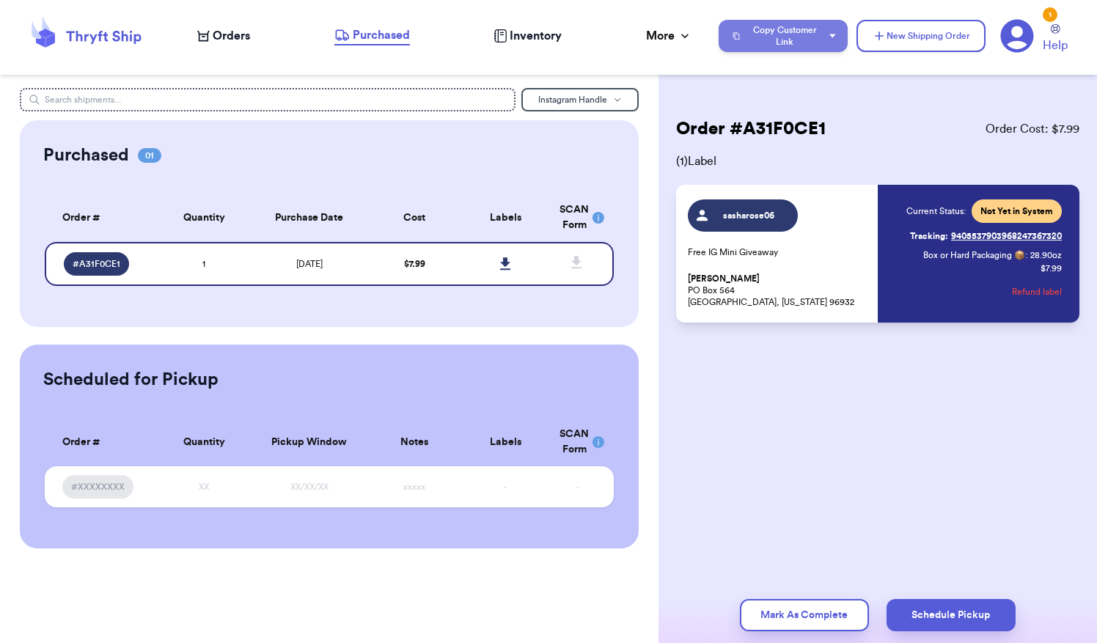
click at [834, 32] on button "Copy Customer Link" at bounding box center [783, 36] width 129 height 32
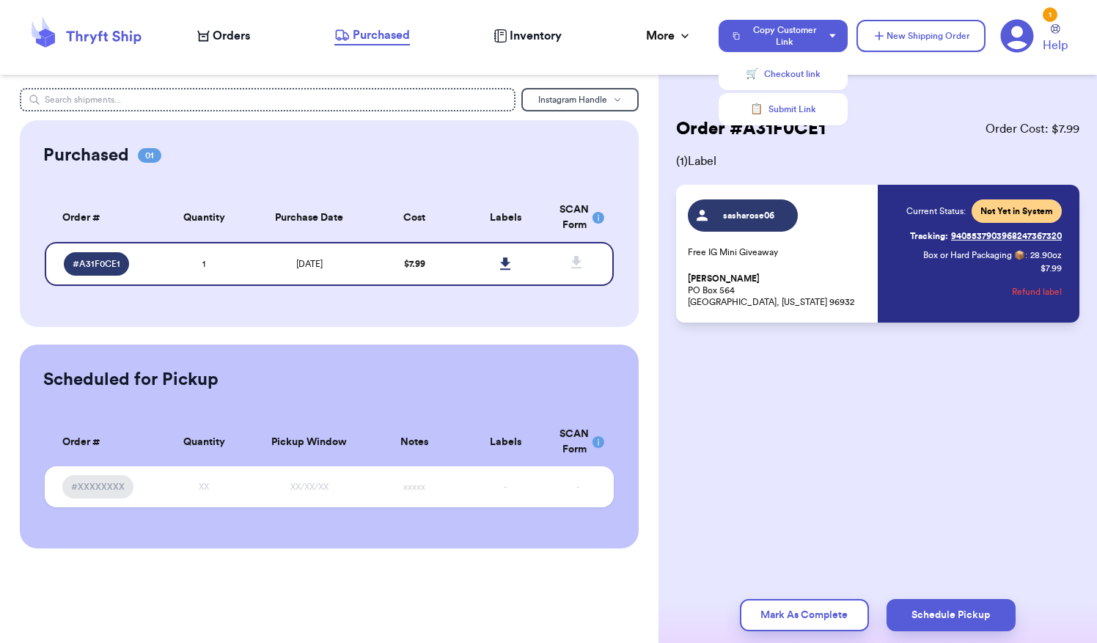
click at [756, 220] on span "sasharose06" at bounding box center [749, 216] width 70 height 12
click at [756, 283] on p "[PERSON_NAME] [STREET_ADDRESS][US_STATE]" at bounding box center [778, 290] width 181 height 35
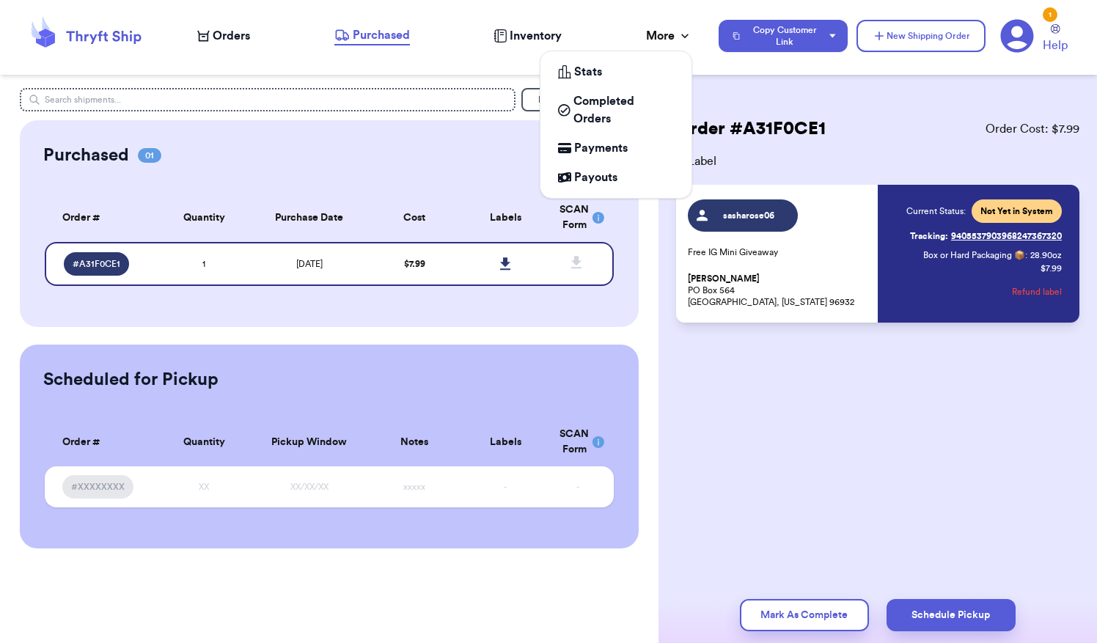
click at [685, 43] on div "More" at bounding box center [669, 36] width 46 height 18
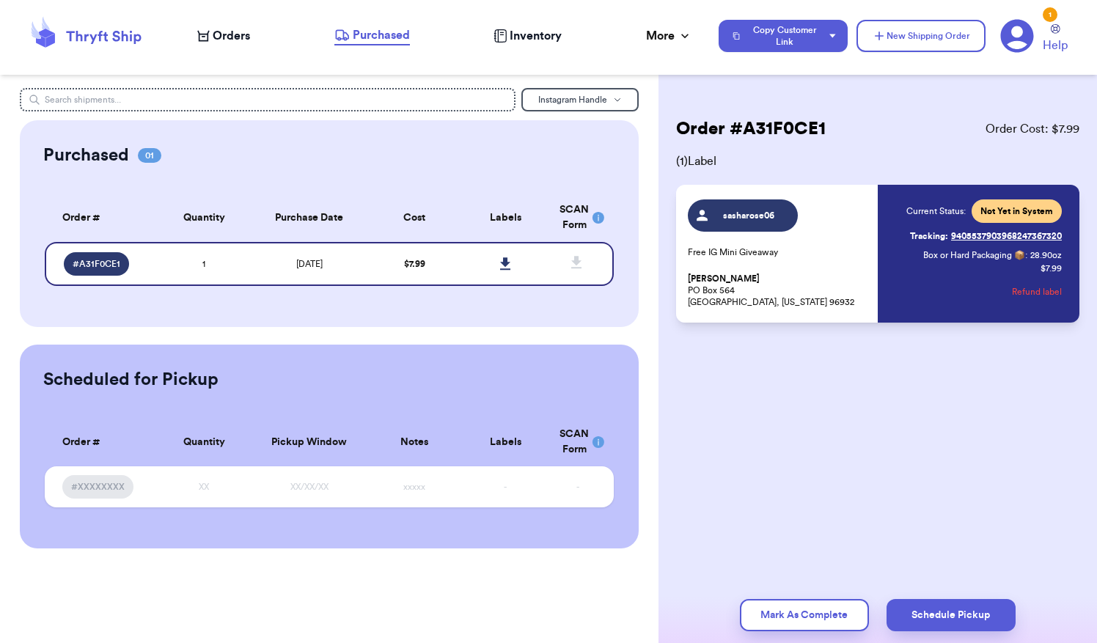
click at [1031, 45] on icon at bounding box center [1018, 36] width 34 height 34
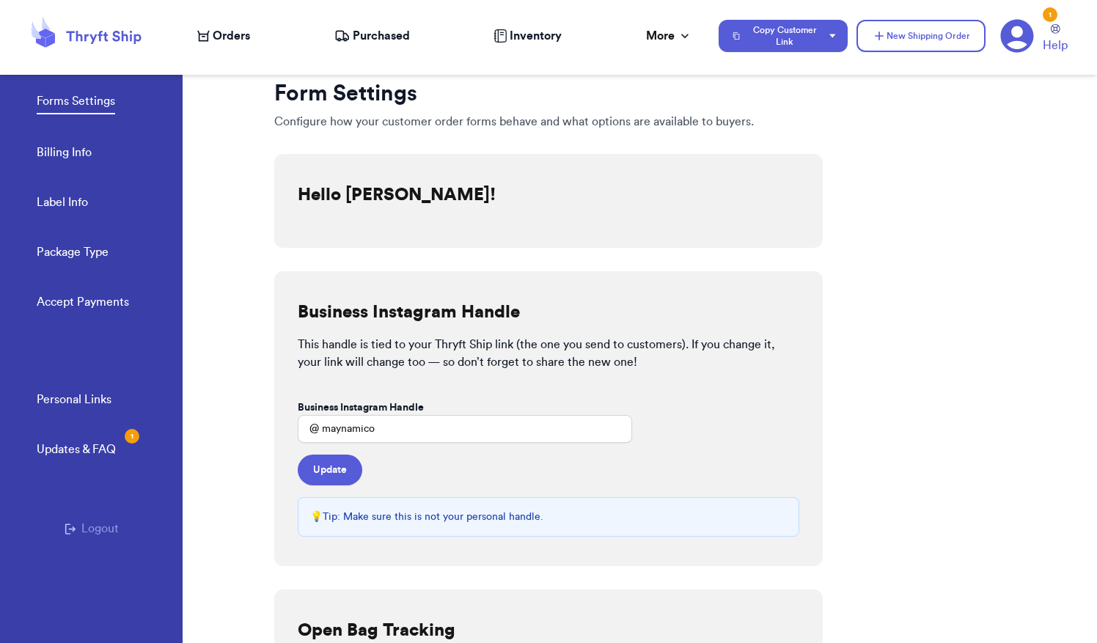
click at [76, 211] on link "Label Info" at bounding box center [62, 204] width 51 height 21
select select "MP"
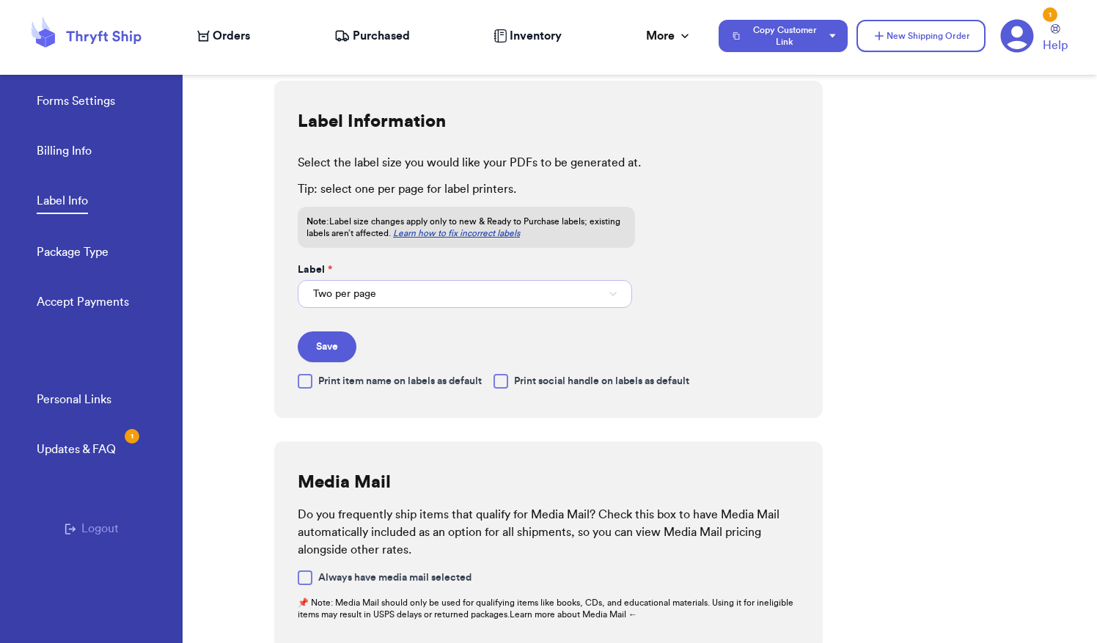
click at [418, 294] on button "Two per page" at bounding box center [465, 294] width 334 height 28
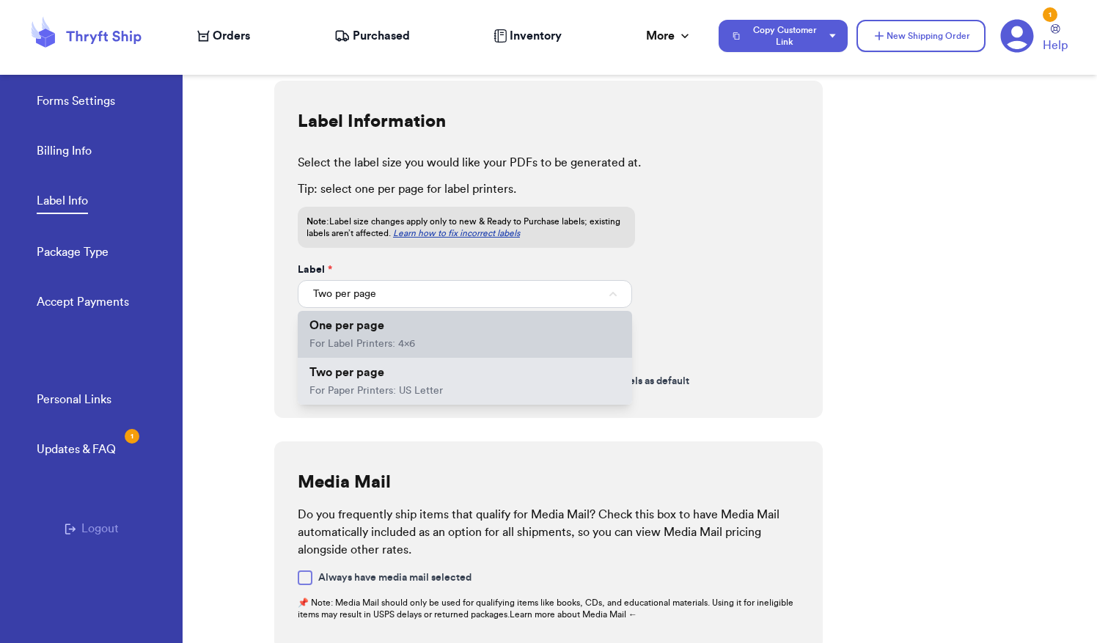
click at [436, 340] on li "One per page For Label Printers: 4x6" at bounding box center [465, 334] width 334 height 47
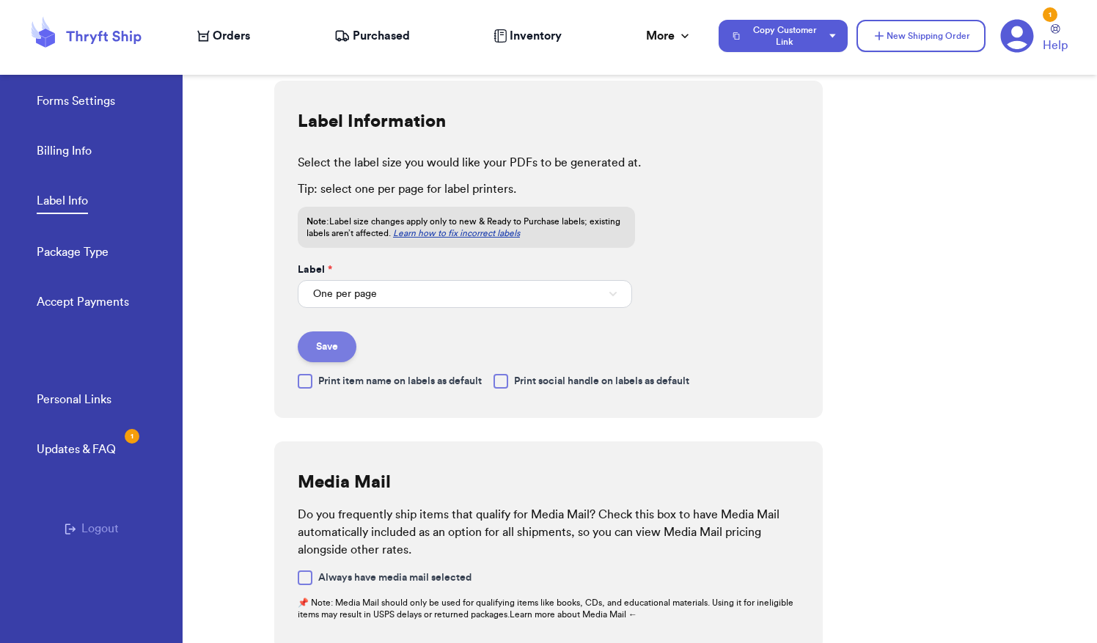
click at [340, 346] on button "Save" at bounding box center [327, 347] width 59 height 31
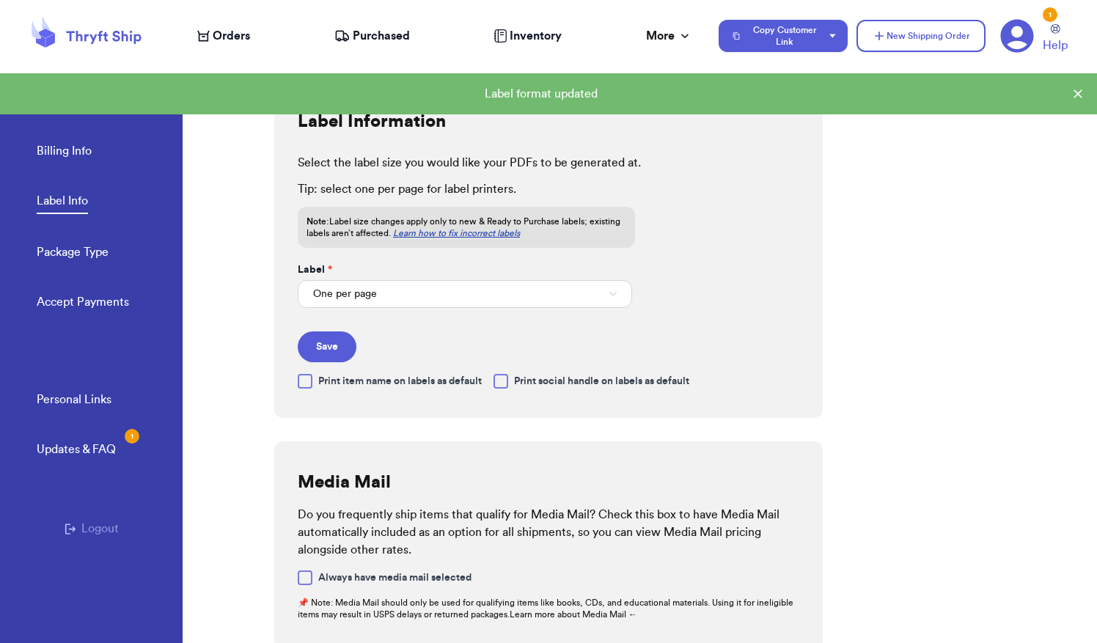
click at [384, 43] on span "Purchased" at bounding box center [381, 36] width 57 height 18
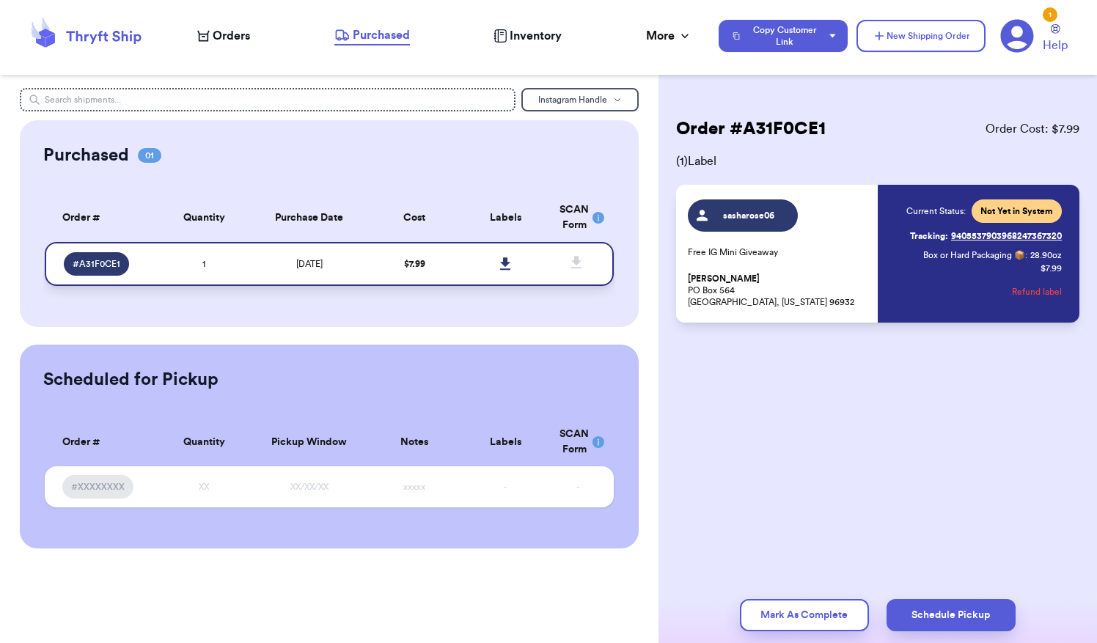
click at [502, 263] on icon at bounding box center [505, 263] width 10 height 12
click at [1009, 48] on icon at bounding box center [1017, 36] width 33 height 33
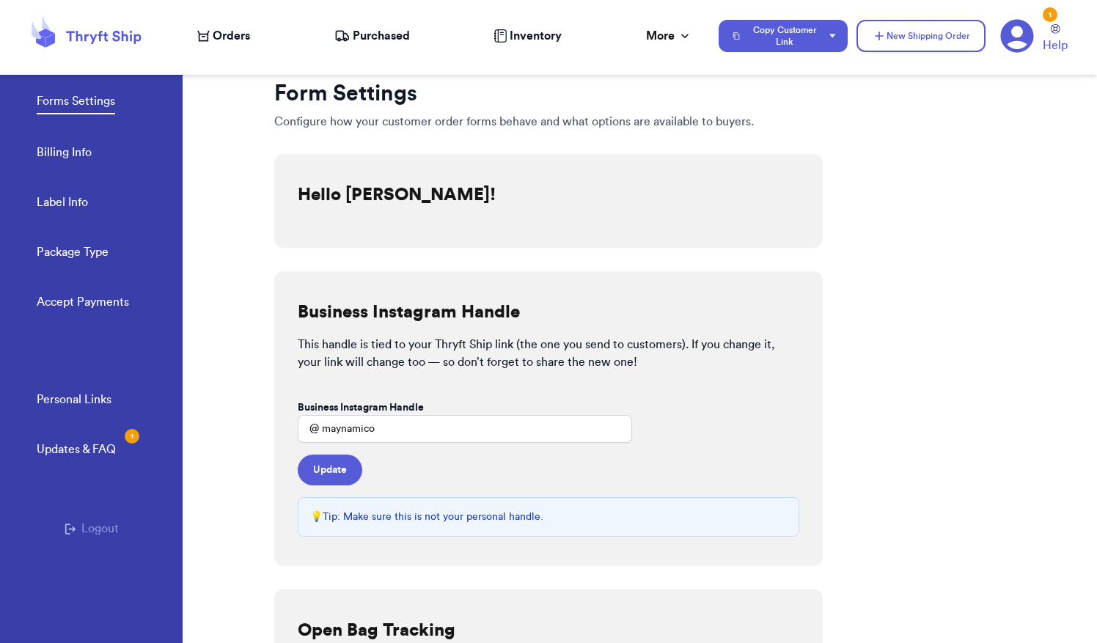
click at [79, 208] on link "Label Info" at bounding box center [62, 204] width 51 height 21
select select "MP"
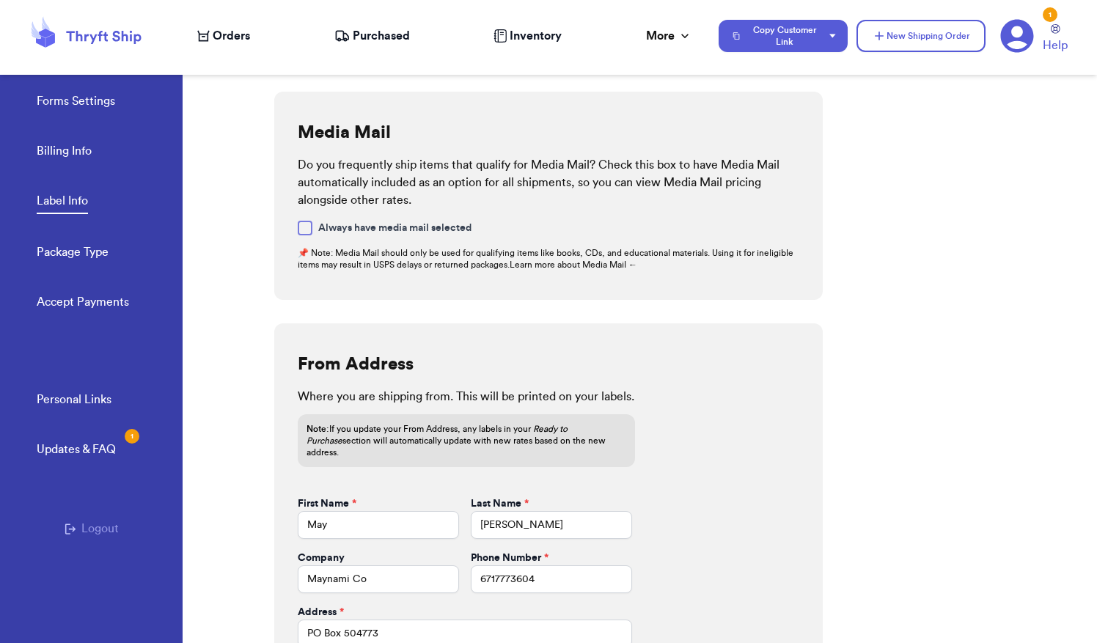
scroll to position [348, 0]
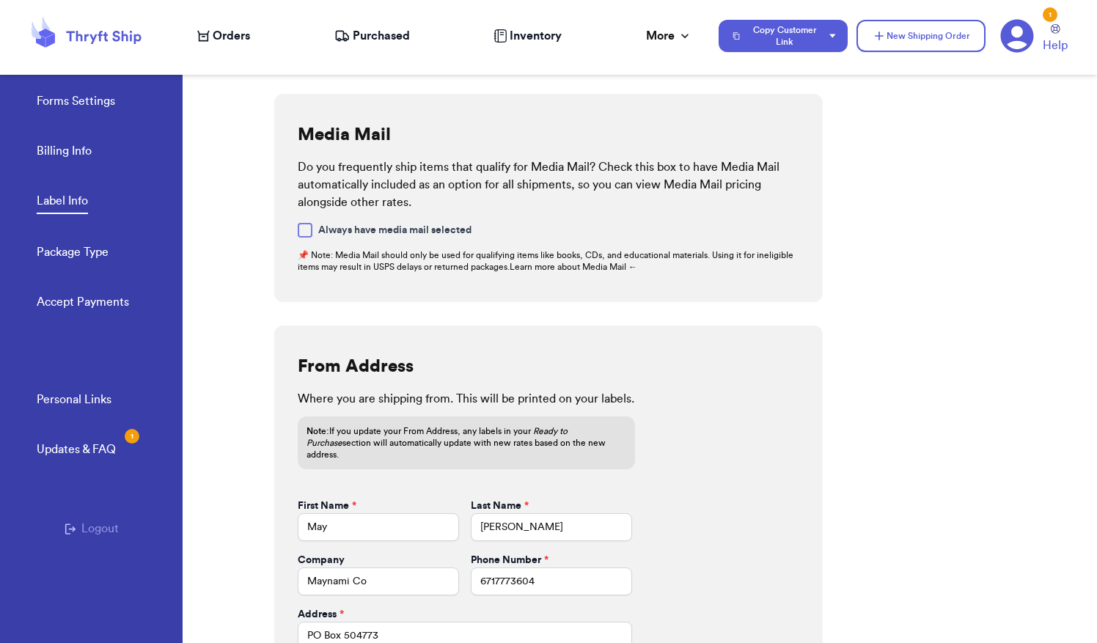
click at [77, 249] on link "Package Type" at bounding box center [73, 254] width 72 height 21
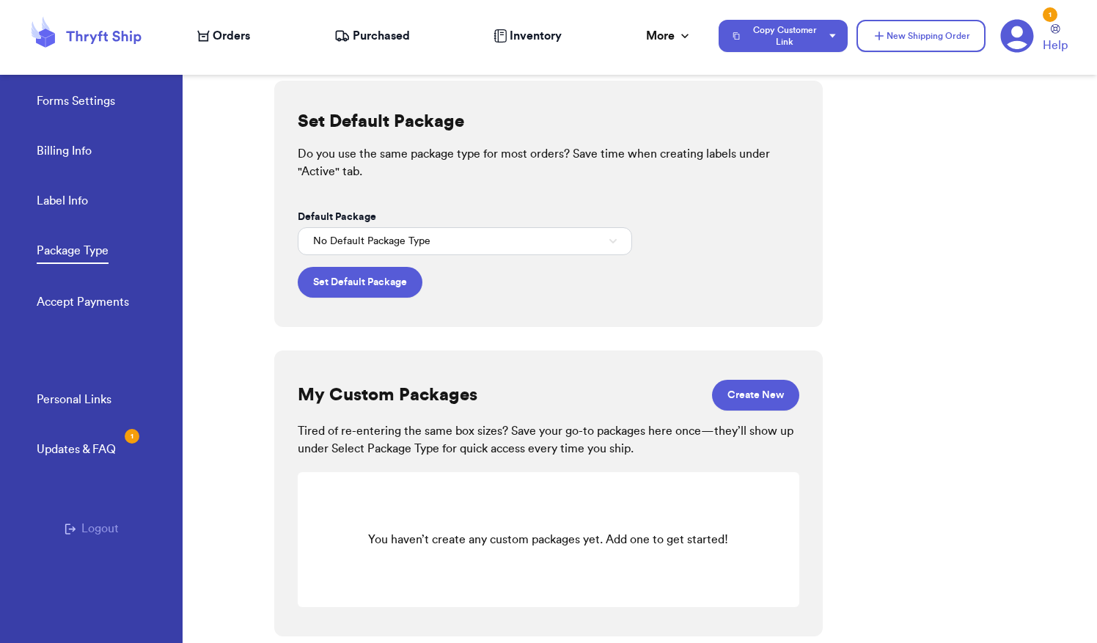
click at [81, 311] on link "Accept Payments" at bounding box center [83, 303] width 92 height 21
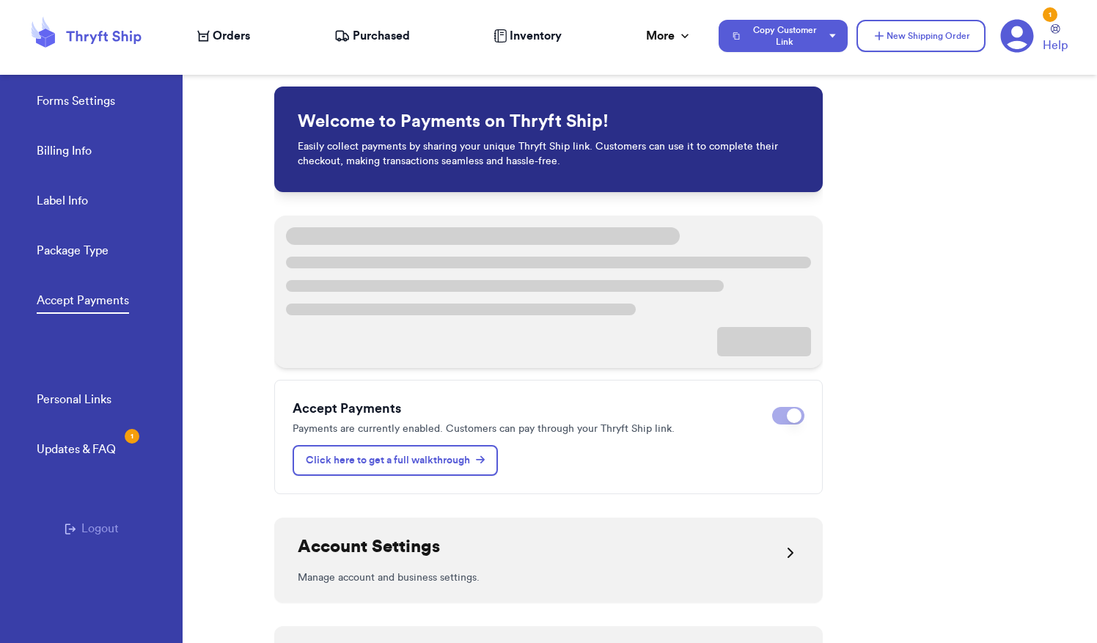
click at [74, 156] on link "Billing Info" at bounding box center [64, 152] width 55 height 21
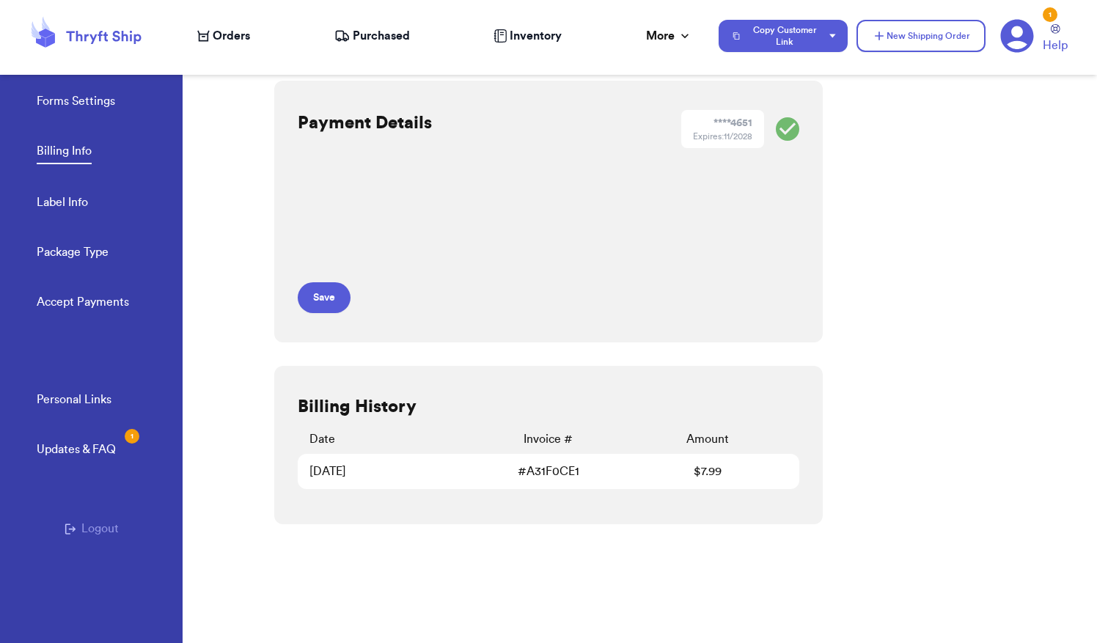
click at [100, 100] on link "Forms Settings" at bounding box center [76, 102] width 78 height 21
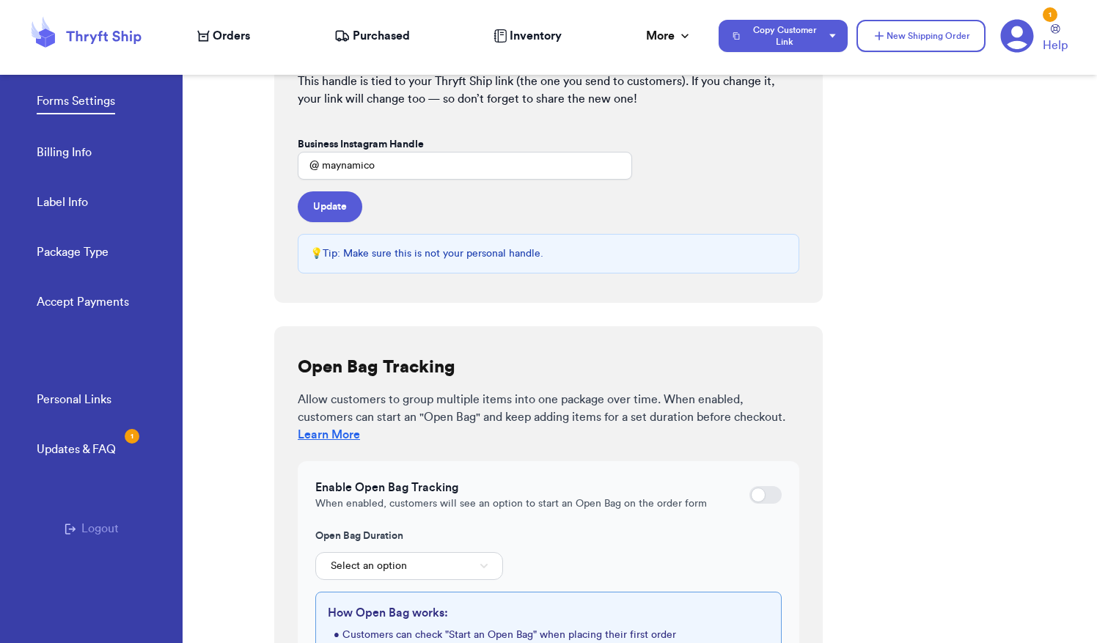
scroll to position [372, 0]
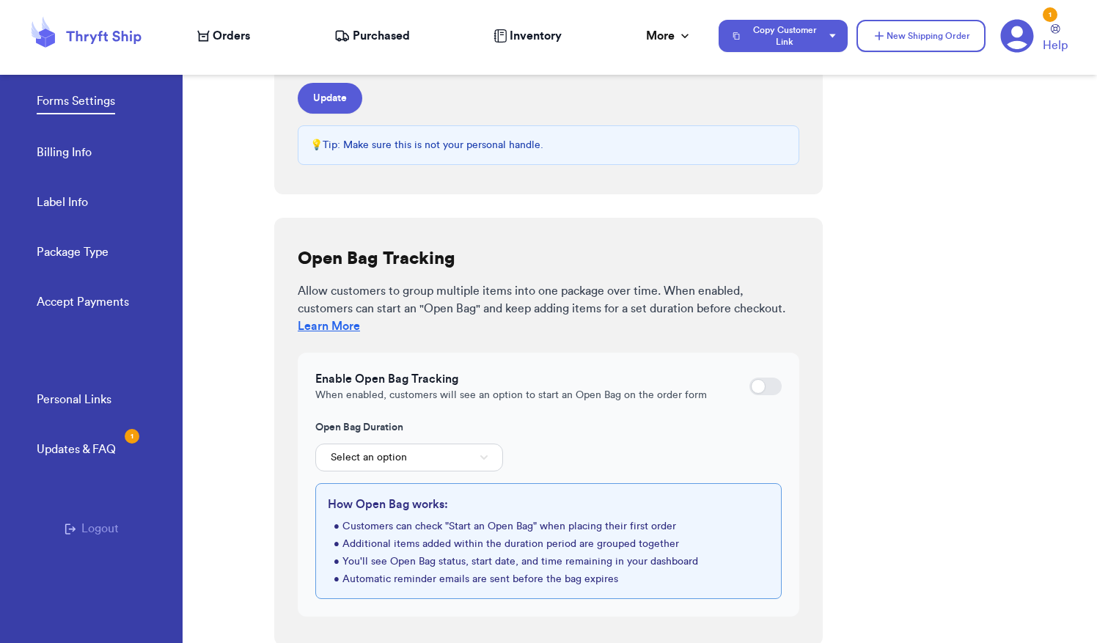
click at [1031, 33] on icon at bounding box center [1017, 36] width 33 height 33
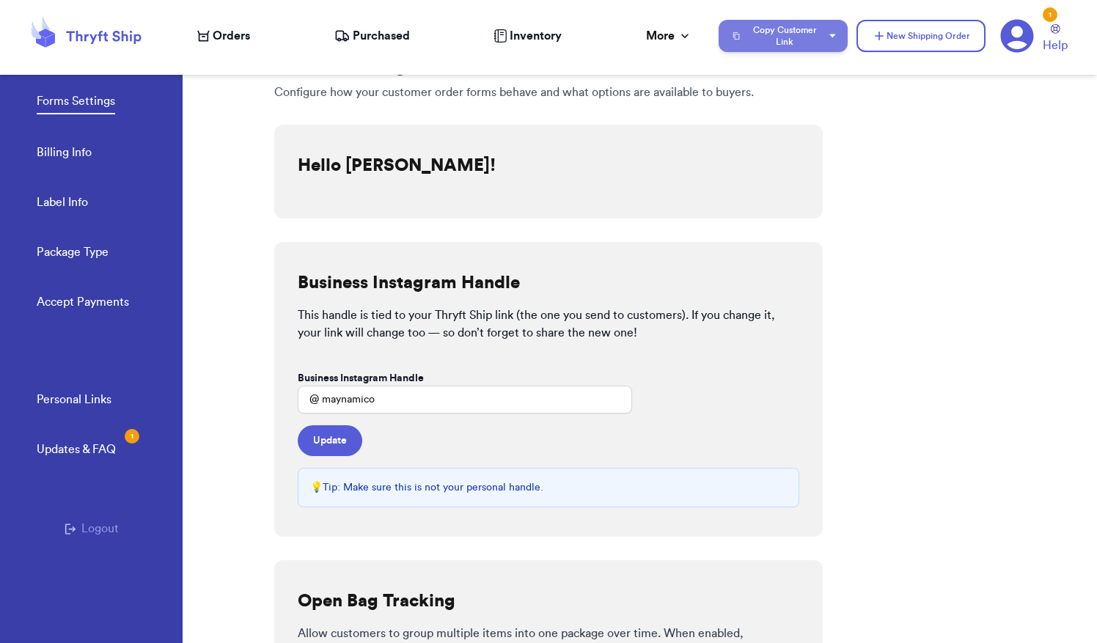
click at [833, 43] on button "Copy Customer Link" at bounding box center [783, 36] width 129 height 32
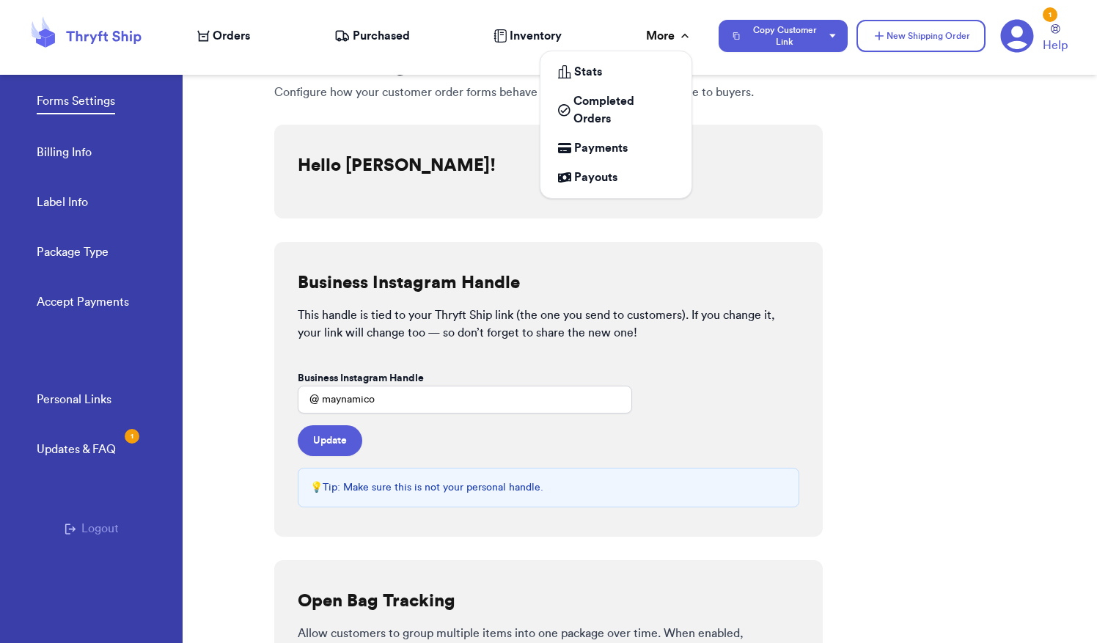
click at [675, 38] on div "More" at bounding box center [669, 36] width 46 height 18
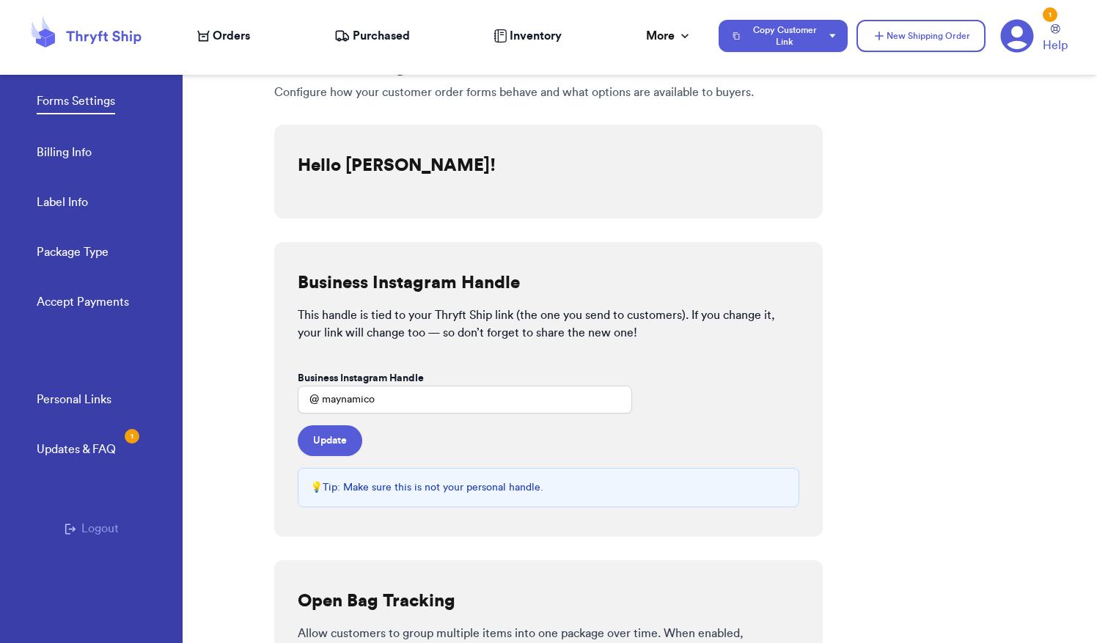
click at [362, 31] on span "Purchased" at bounding box center [381, 36] width 57 height 18
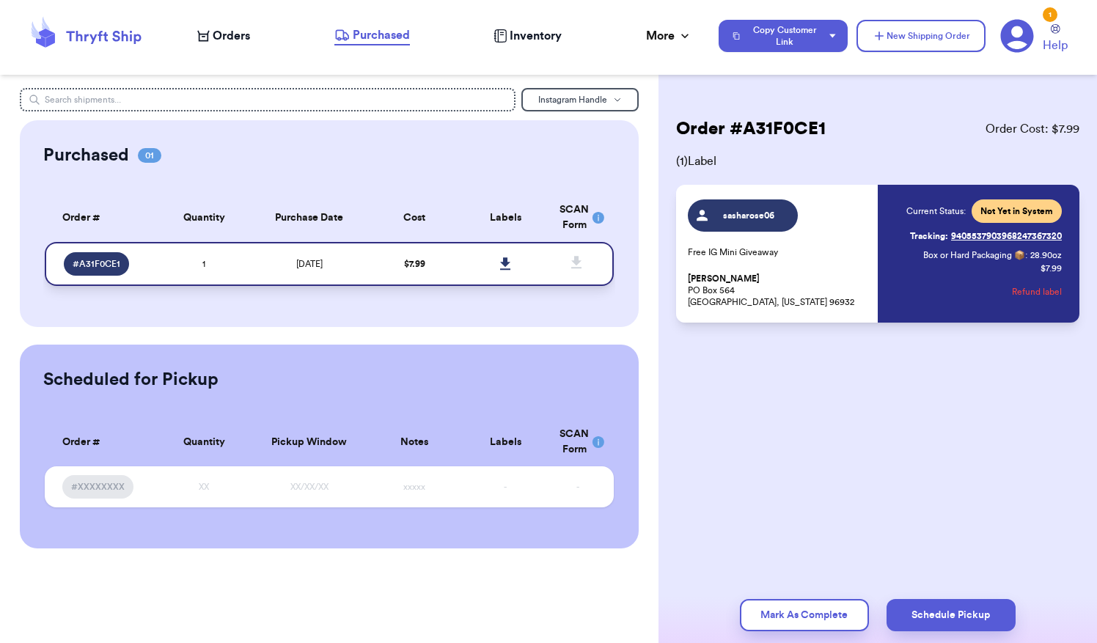
click at [100, 260] on span "# A31F0CE1" at bounding box center [97, 264] width 48 height 12
click at [216, 254] on td "1" at bounding box center [203, 264] width 91 height 44
click at [107, 261] on span "# A31F0CE1" at bounding box center [97, 264] width 48 height 12
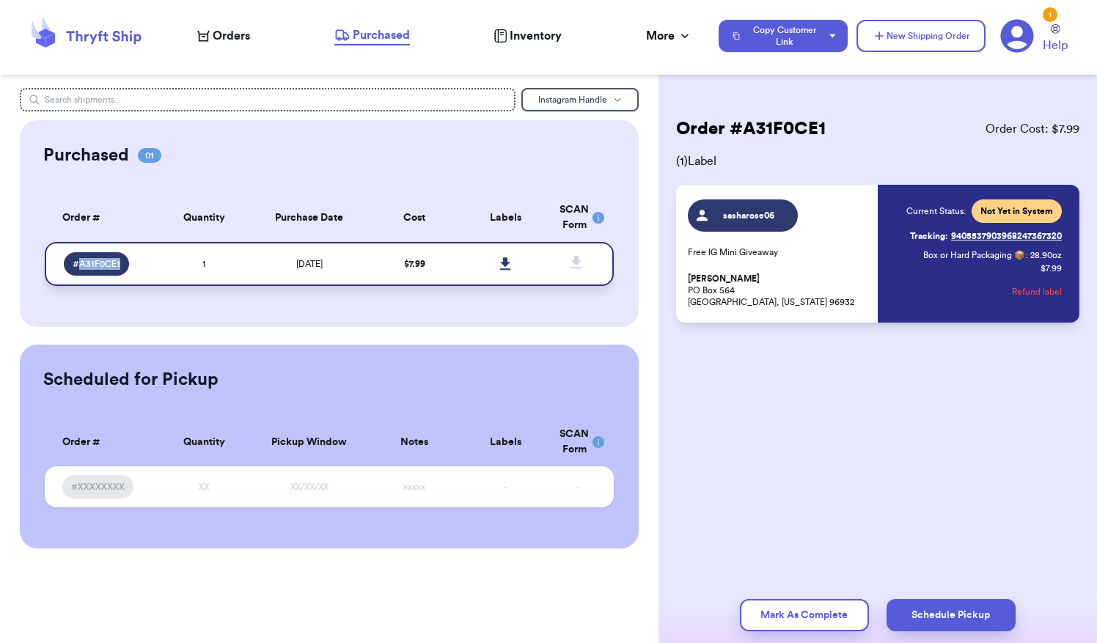
click at [107, 261] on span "# A31F0CE1" at bounding box center [97, 264] width 48 height 12
click at [1029, 222] on span "Not Yet in System" at bounding box center [1017, 211] width 90 height 23
click at [745, 218] on span "sasharose06" at bounding box center [749, 216] width 70 height 12
click at [738, 304] on p "[PERSON_NAME] [STREET_ADDRESS][US_STATE]" at bounding box center [778, 290] width 181 height 35
click at [89, 259] on span "# A31F0CE1" at bounding box center [97, 264] width 48 height 12
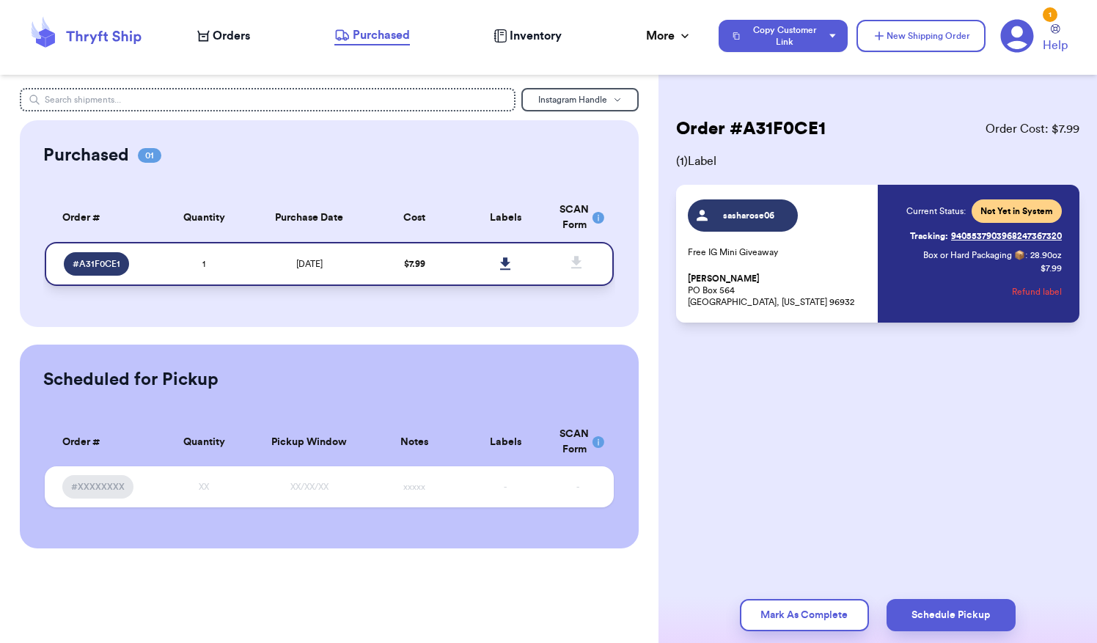
click at [89, 259] on span "# A31F0CE1" at bounding box center [97, 264] width 48 height 12
click at [503, 264] on icon at bounding box center [505, 263] width 10 height 12
